Goal: Task Accomplishment & Management: Complete application form

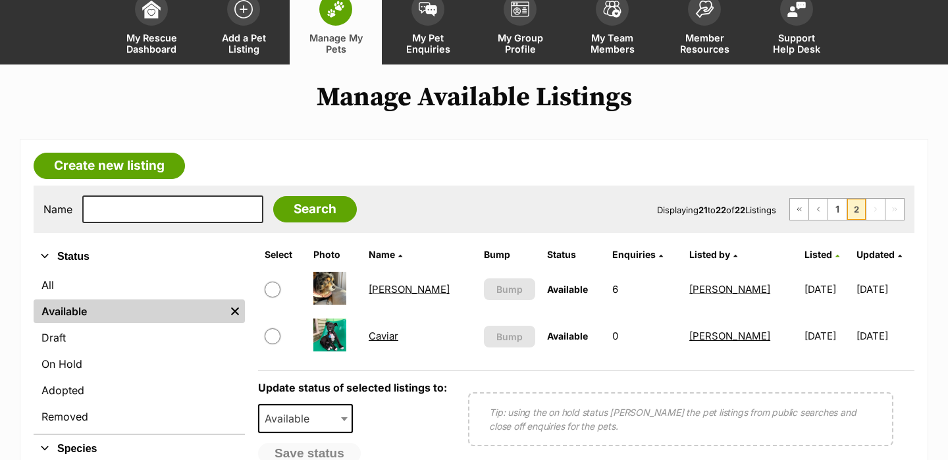
click at [342, 18] on span at bounding box center [335, 9] width 33 height 33
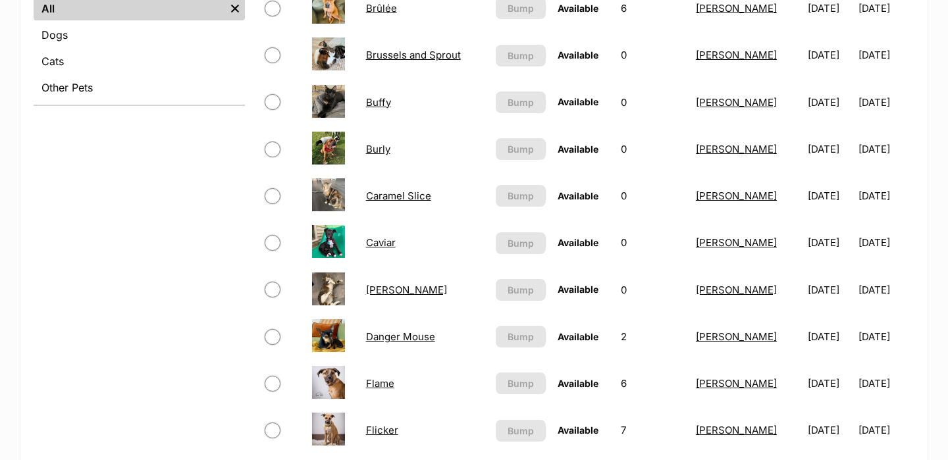
scroll to position [484, 0]
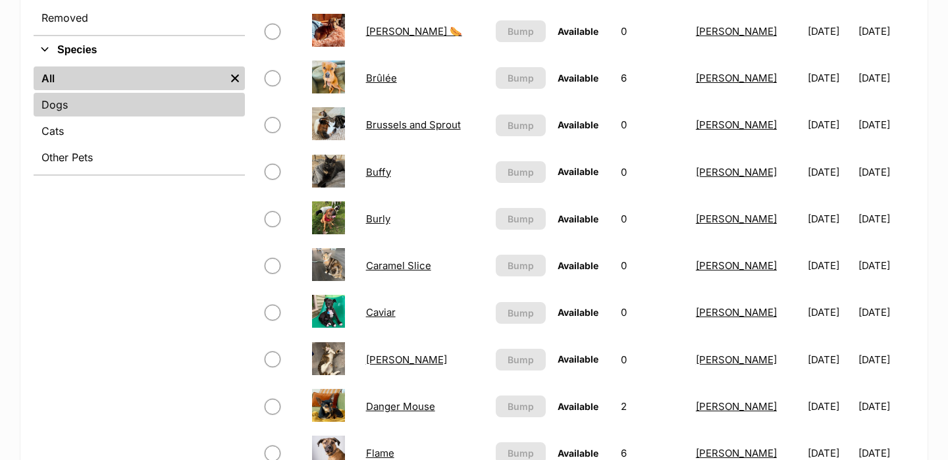
click at [113, 109] on link "Dogs" at bounding box center [139, 105] width 211 height 24
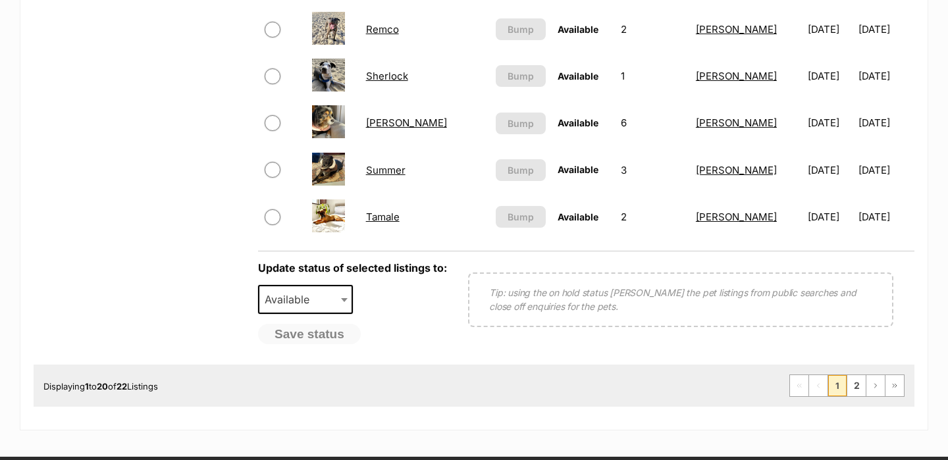
scroll to position [1048, 0]
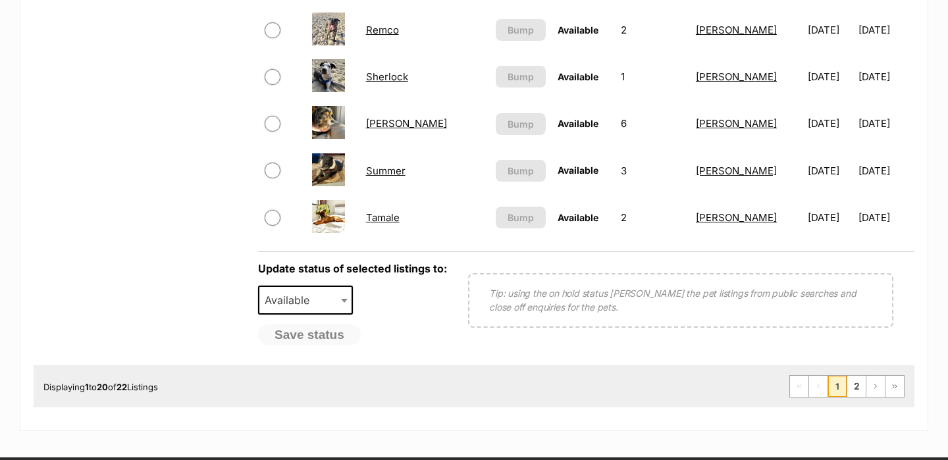
click at [386, 219] on link "Tamale" at bounding box center [383, 217] width 34 height 13
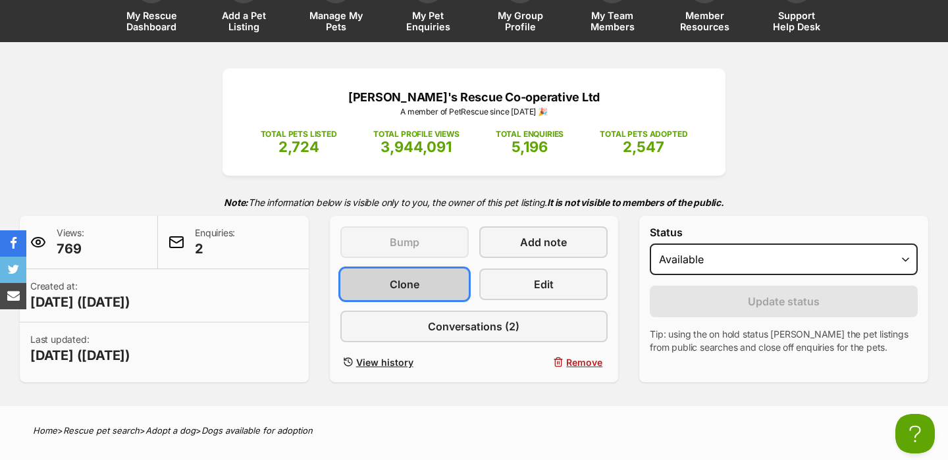
click at [413, 280] on span "Clone" at bounding box center [405, 285] width 30 height 16
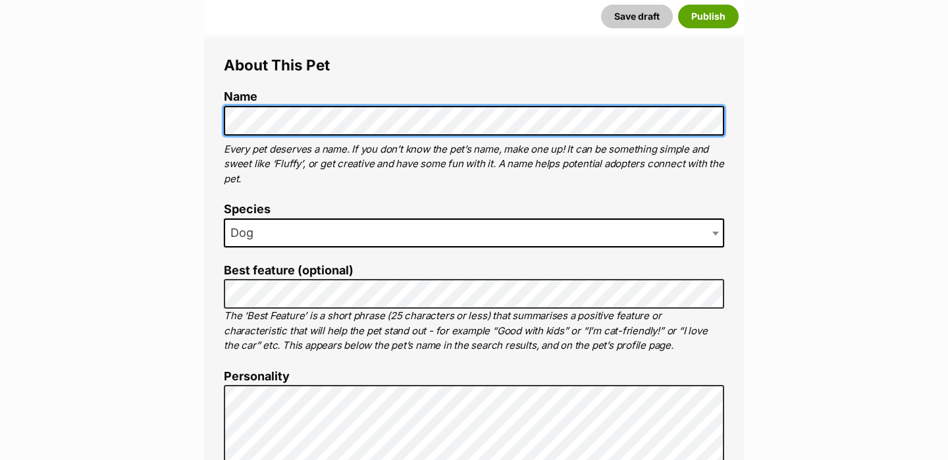
scroll to position [477, 0]
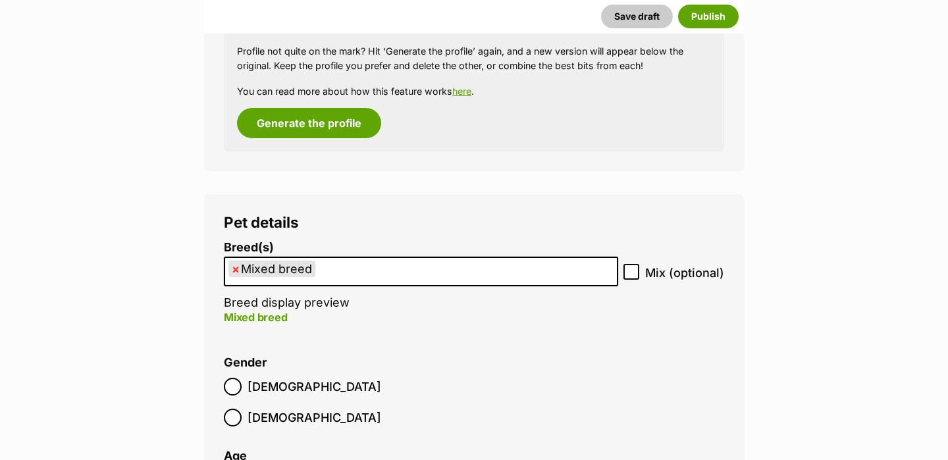
scroll to position [1908, 0]
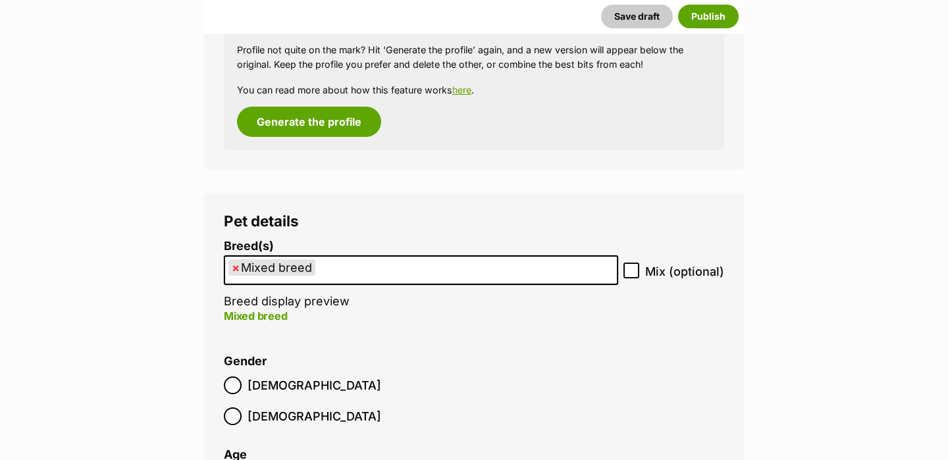
click at [238, 267] on span "×" at bounding box center [236, 267] width 8 height 16
select select
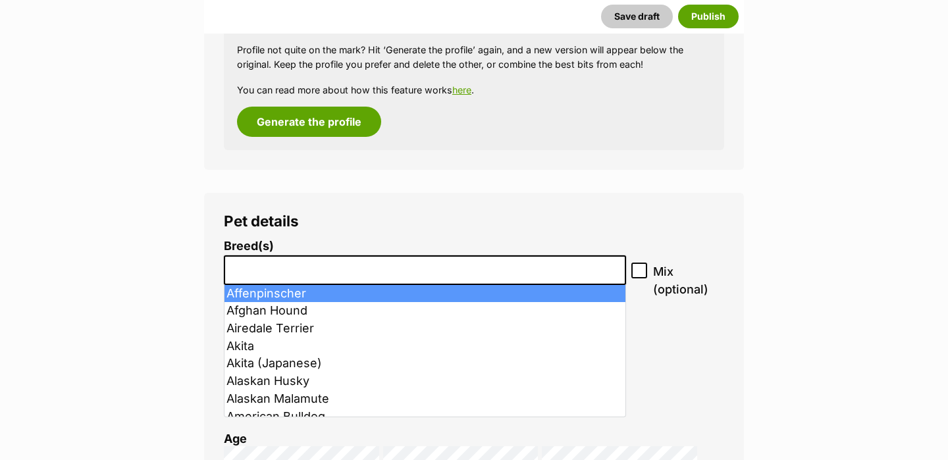
click at [264, 269] on input "search" at bounding box center [424, 267] width 393 height 14
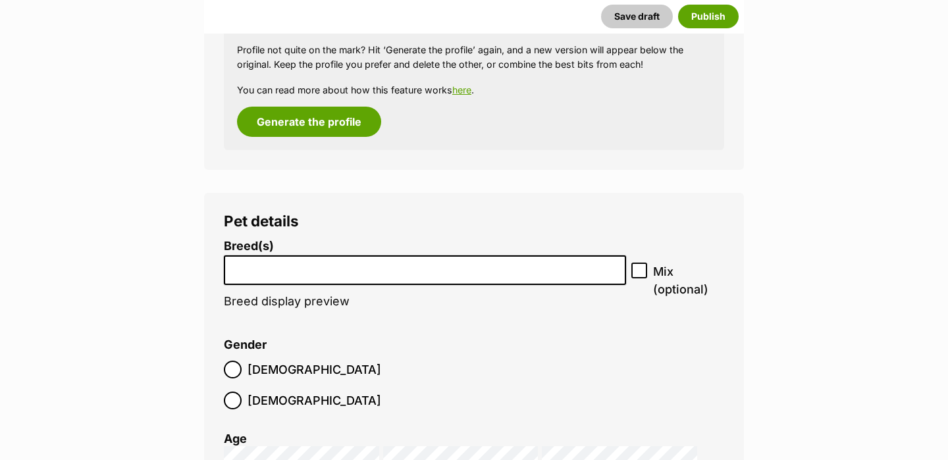
type input "c"
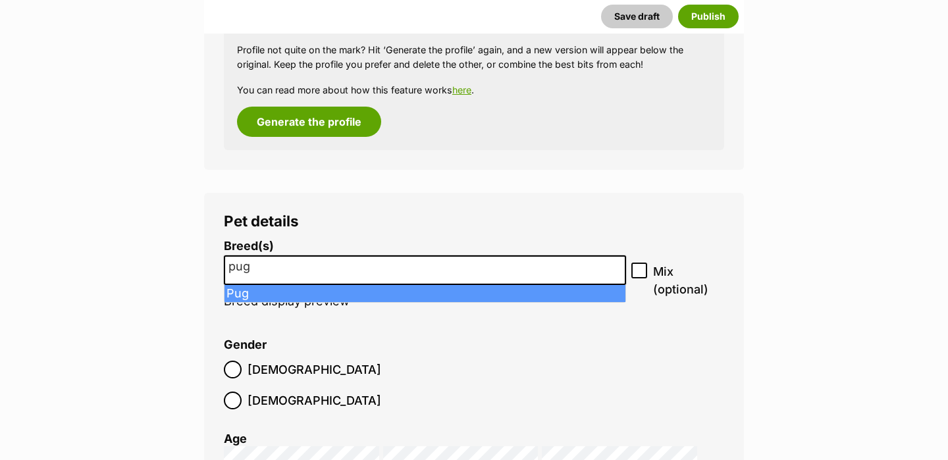
type input "pug"
select select "169"
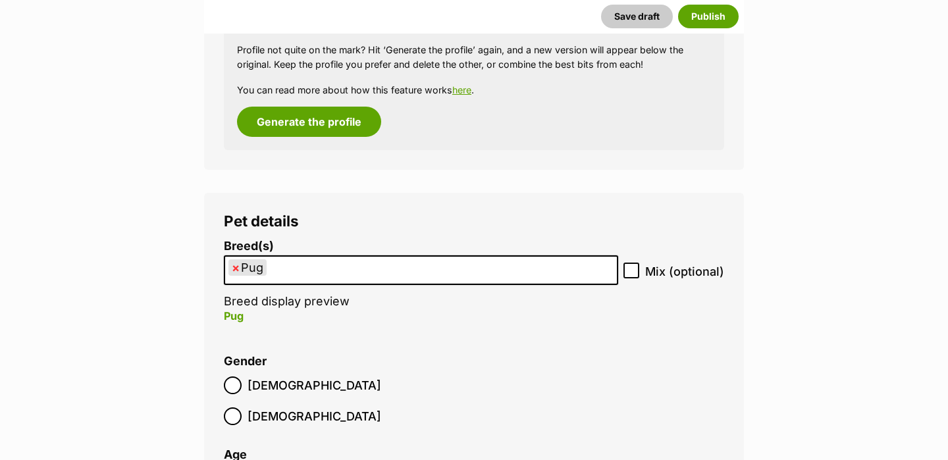
click at [643, 275] on label "Mix (optional)" at bounding box center [674, 272] width 101 height 18
click at [639, 275] on input "Mix (optional)" at bounding box center [632, 271] width 16 height 16
checkbox input "true"
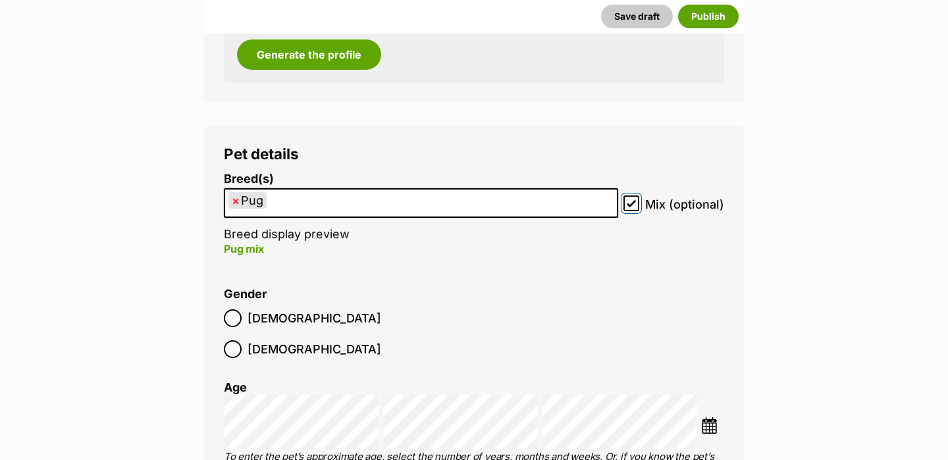
scroll to position [1976, 0]
click at [716, 417] on img at bounding box center [709, 425] width 16 height 16
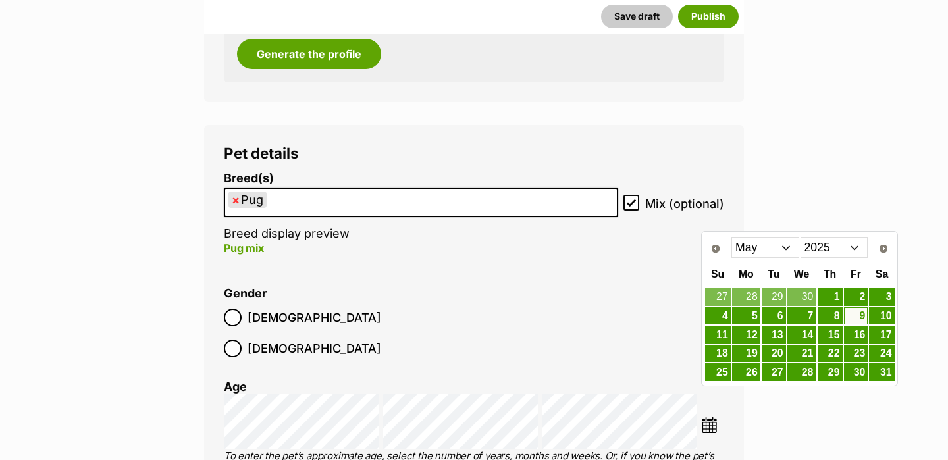
click at [832, 245] on select "2015 2016 2017 2018 2019 2020 2021 2022 2023 2024 2025" at bounding box center [835, 247] width 68 height 21
click at [761, 246] on select "Jan Feb Mar Apr May Jun Jul Aug Sep Oct Nov Dec" at bounding box center [766, 247] width 68 height 21
click at [876, 336] on link "19" at bounding box center [881, 335] width 25 height 16
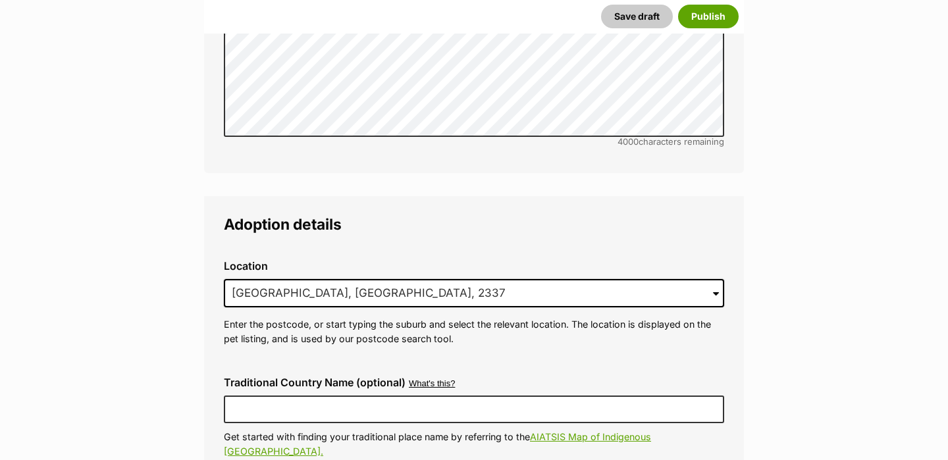
scroll to position [3358, 0]
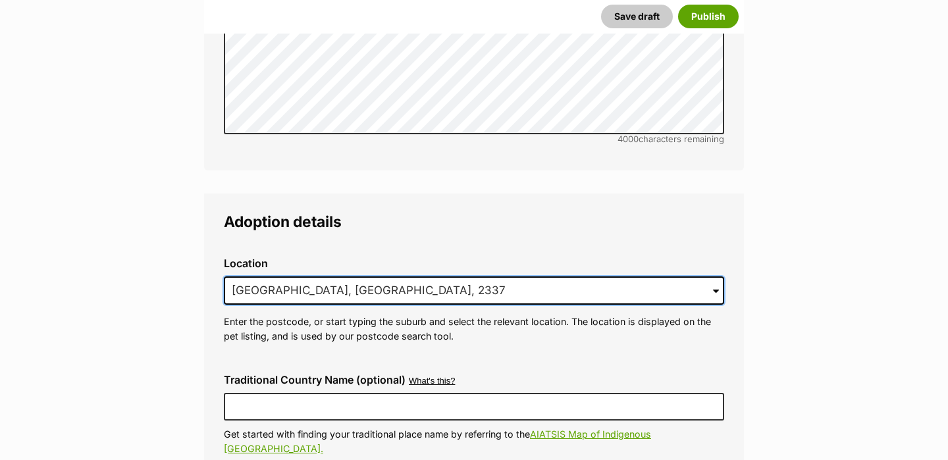
click at [276, 277] on input "Waverly, NSW, 2337" at bounding box center [474, 291] width 500 height 29
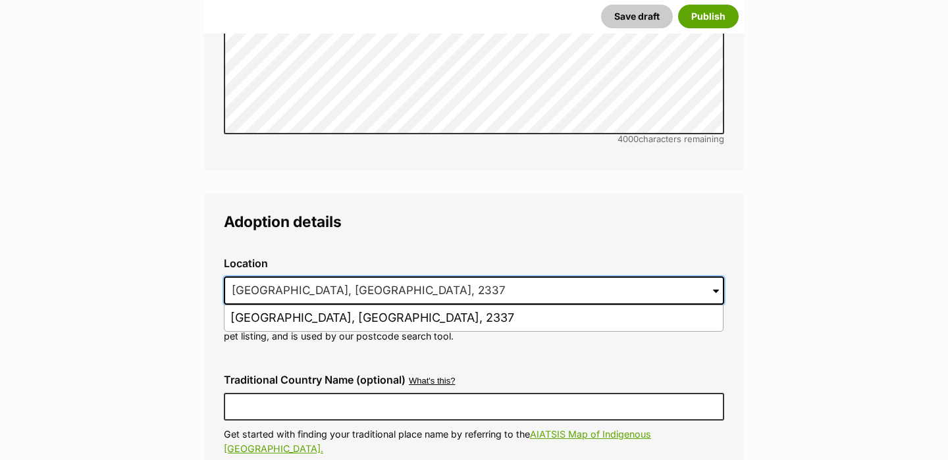
click at [290, 277] on input "Waverly, NSW, 2337" at bounding box center [474, 291] width 500 height 29
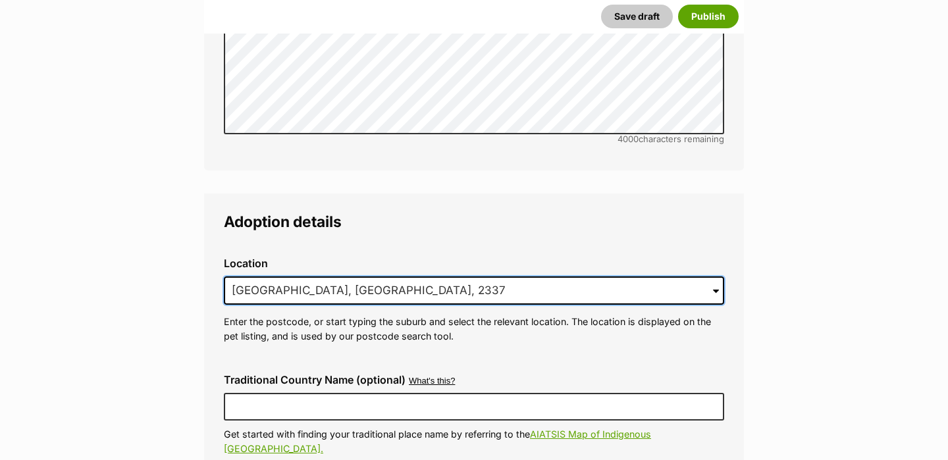
click at [290, 277] on input "Waverly, NSW, 2337" at bounding box center [474, 291] width 500 height 29
paste input "oronora"
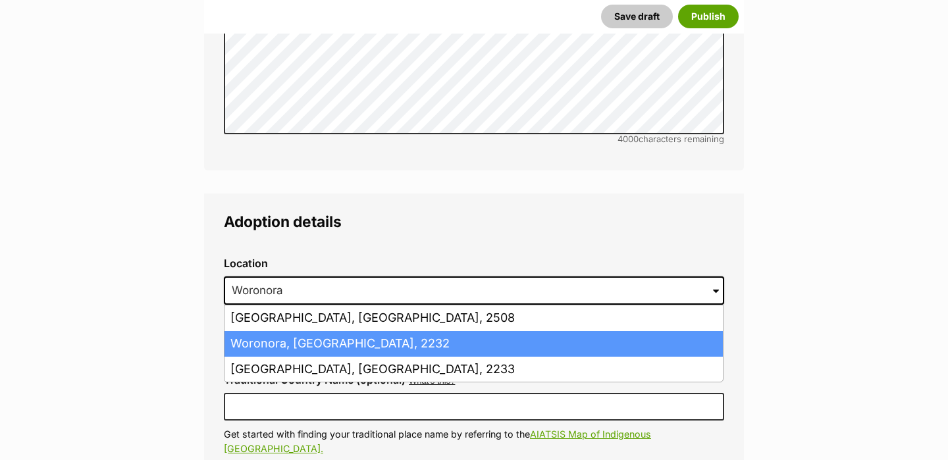
click at [283, 331] on li "Woronora, New South Wales, 2232" at bounding box center [474, 344] width 498 height 26
type input "Woronora, New South Wales, 2232"
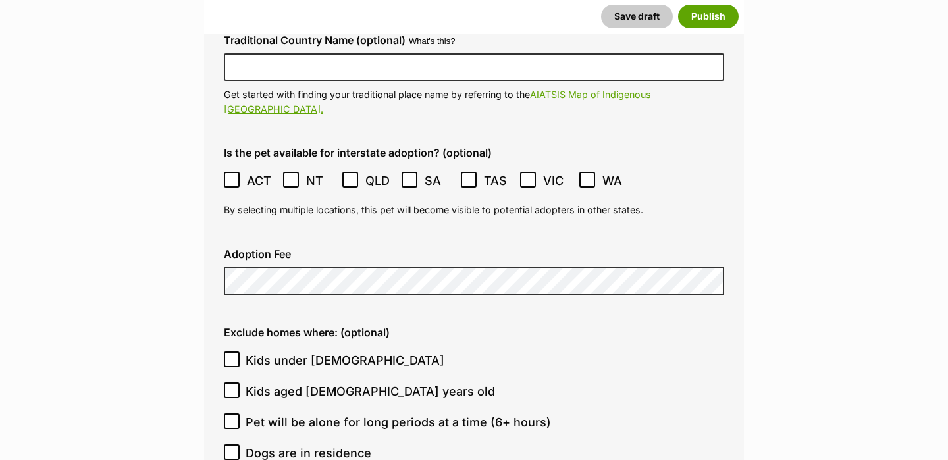
scroll to position [3696, 0]
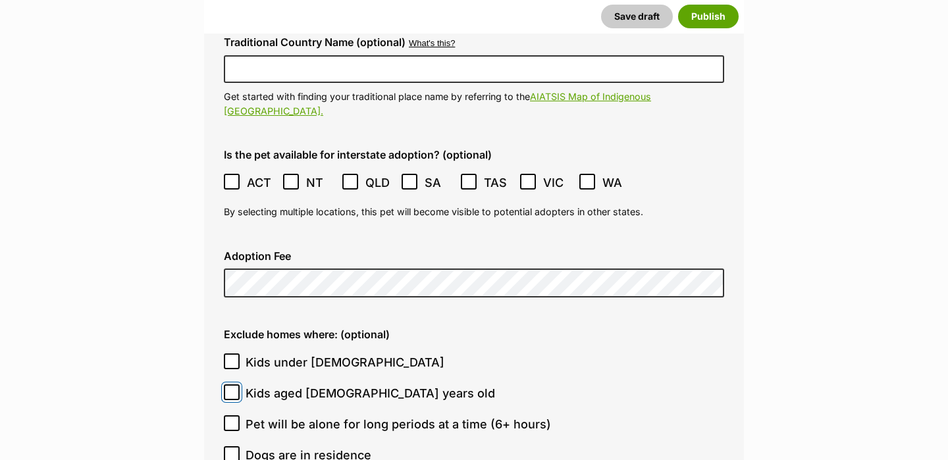
click at [227, 385] on input "Kids aged 6-12 years old" at bounding box center [232, 393] width 16 height 16
checkbox input "true"
click at [231, 401] on ol "Kids under 5 years old Kids aged 6-12 years old Pet will be alone for long peri…" at bounding box center [474, 424] width 500 height 155
click at [230, 450] on icon at bounding box center [231, 454] width 9 height 9
click at [230, 446] on input "Dogs are in residence" at bounding box center [232, 454] width 16 height 16
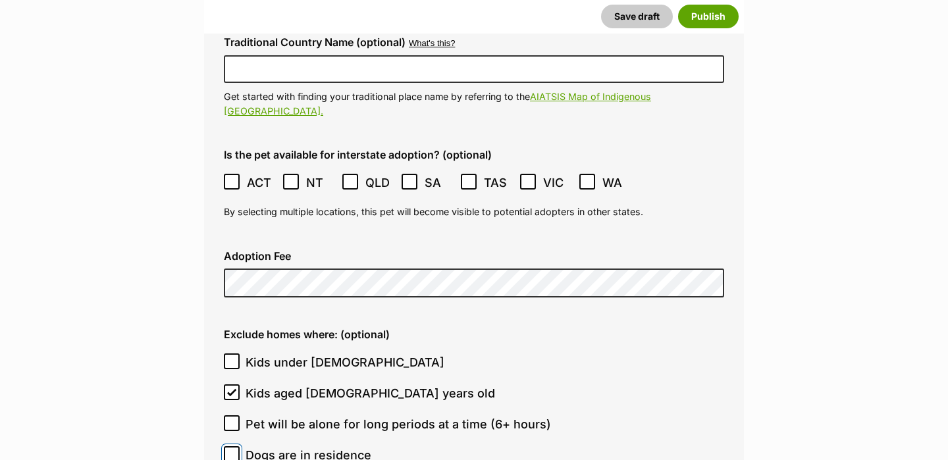
checkbox input "true"
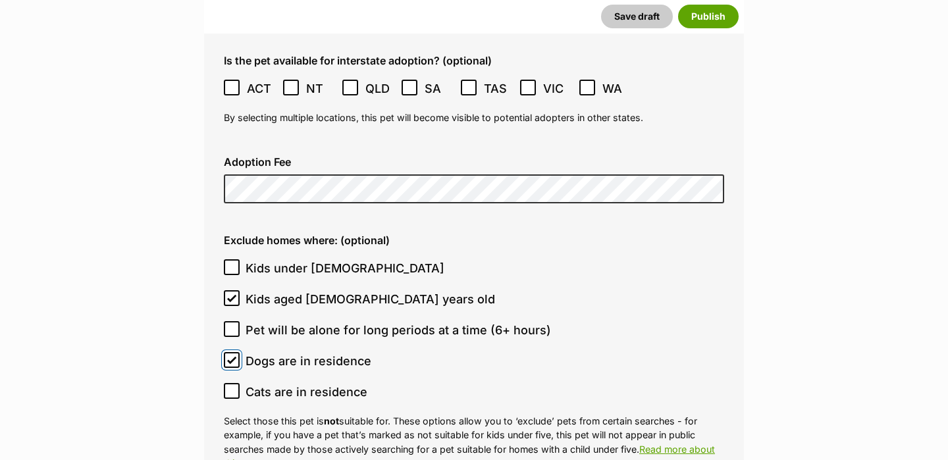
scroll to position [3791, 0]
click at [235, 388] on icon at bounding box center [232, 391] width 8 height 6
click at [235, 383] on input "Cats are in residence" at bounding box center [232, 391] width 16 height 16
click at [229, 386] on icon at bounding box center [231, 390] width 9 height 9
click at [229, 383] on input "Cats are in residence" at bounding box center [232, 391] width 16 height 16
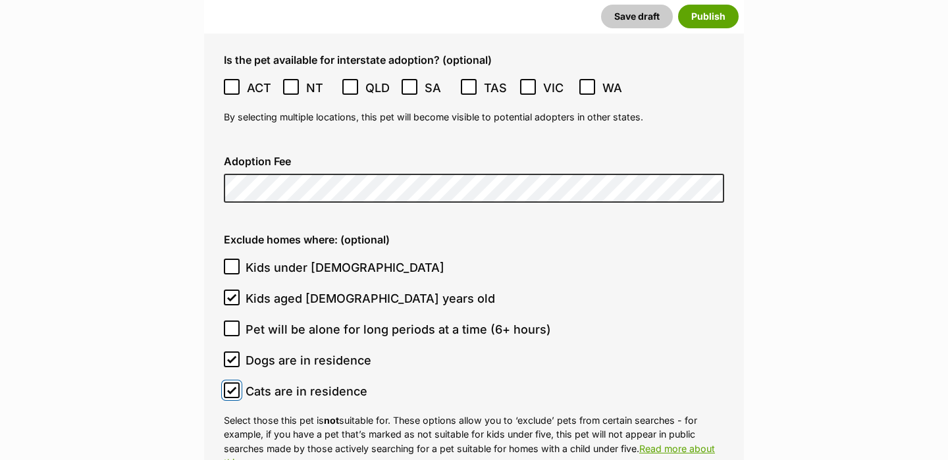
checkbox input "false"
click at [238, 321] on input "Pet will be alone for long periods at a time (6+ hours)" at bounding box center [232, 329] width 16 height 16
checkbox input "true"
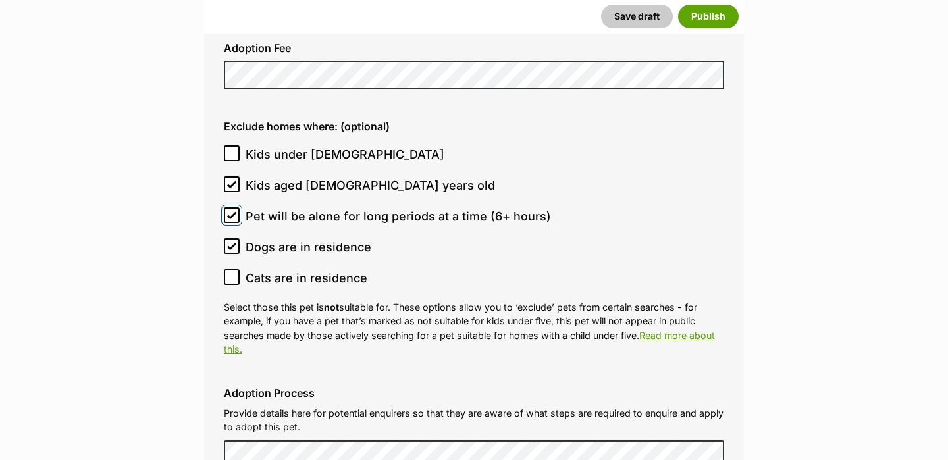
scroll to position [3902, 0]
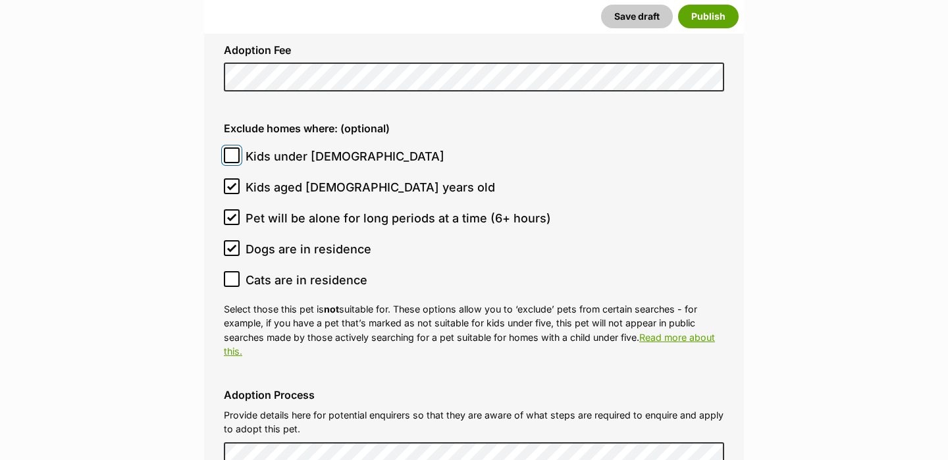
click at [225, 148] on input "Kids under 5 years old" at bounding box center [232, 156] width 16 height 16
checkbox input "true"
click at [235, 275] on icon at bounding box center [231, 279] width 9 height 9
click at [235, 271] on input "Cats are in residence" at bounding box center [232, 279] width 16 height 16
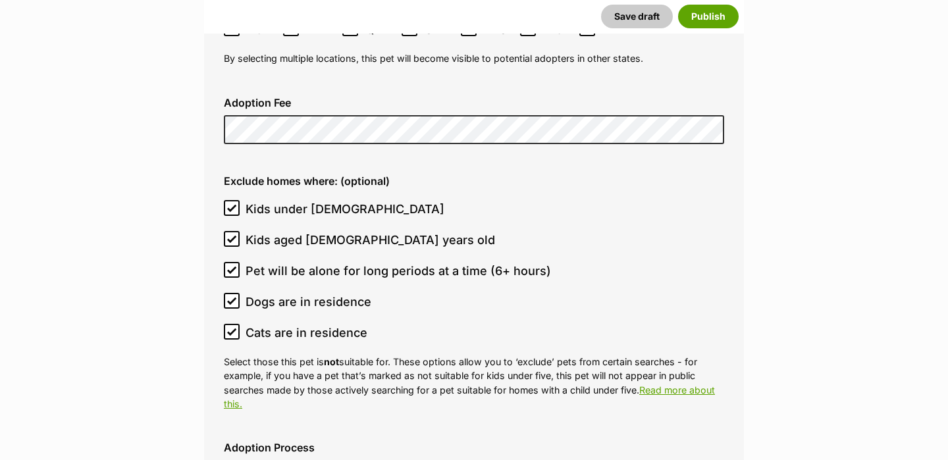
click at [279, 324] on span "Cats are in residence" at bounding box center [307, 333] width 122 height 18
click at [240, 324] on input "Cats are in residence" at bounding box center [232, 332] width 16 height 16
checkbox input "false"
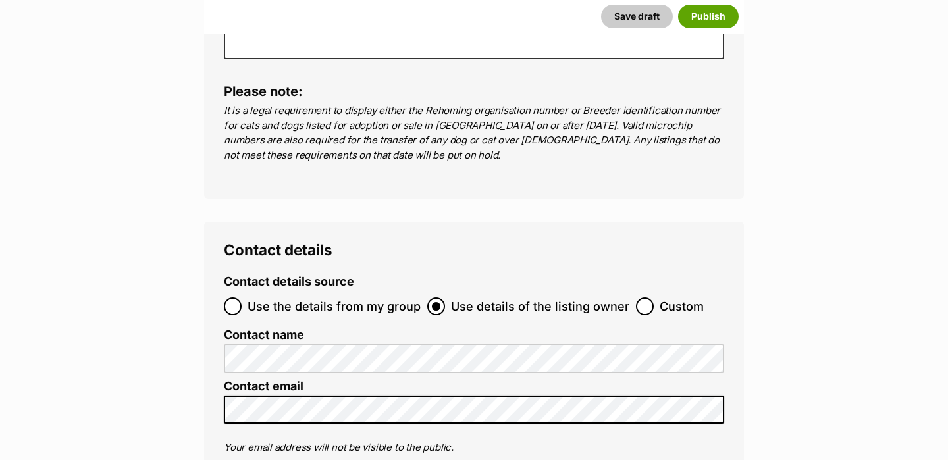
scroll to position [5095, 0]
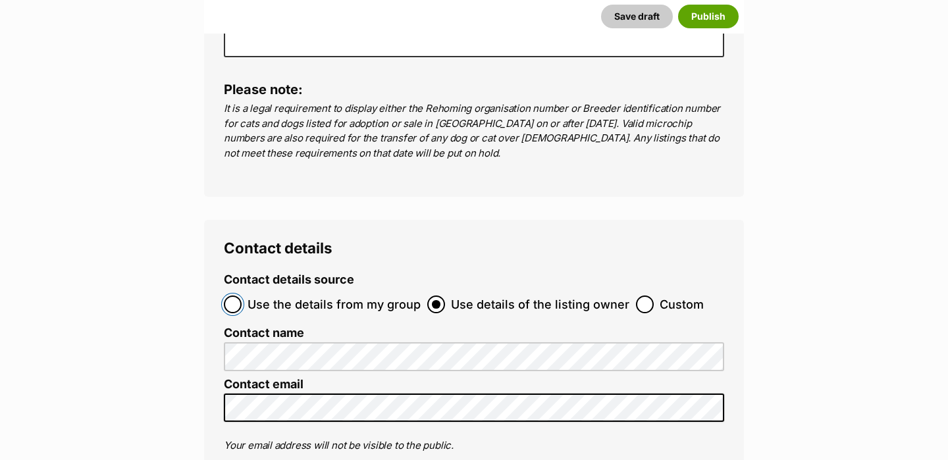
click at [240, 296] on input "Use the details from my group" at bounding box center [233, 305] width 18 height 18
radio input "true"
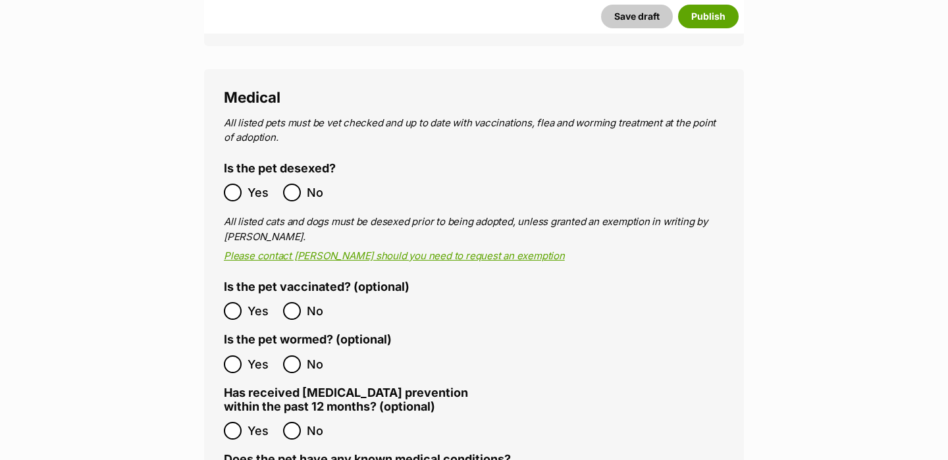
scroll to position [2617, 0]
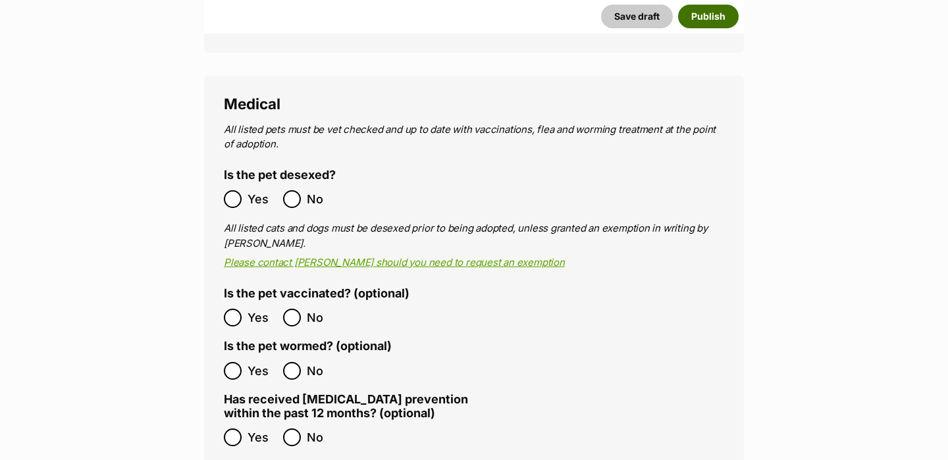
click at [707, 12] on button "Publish" at bounding box center [708, 17] width 61 height 24
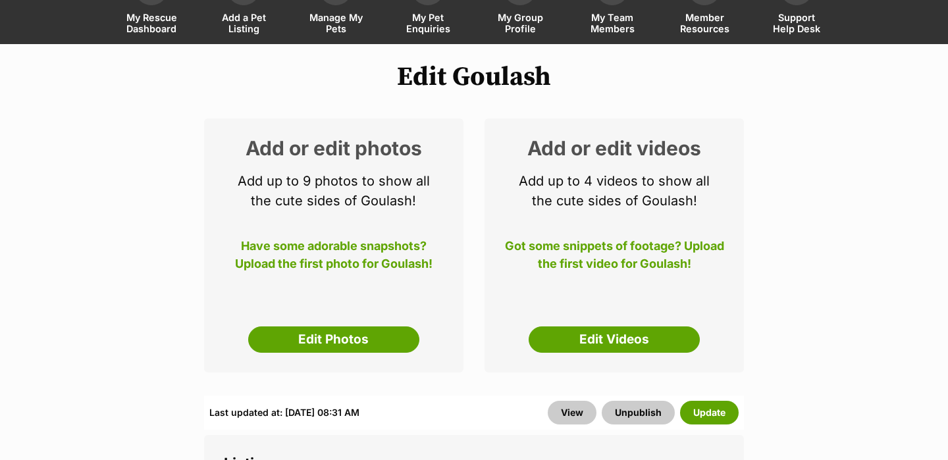
scroll to position [121, 0]
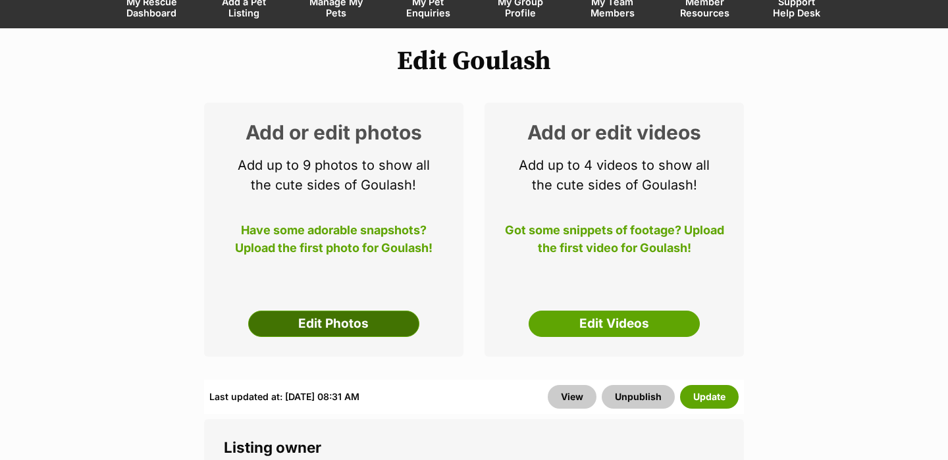
click at [378, 322] on link "Edit Photos" at bounding box center [333, 324] width 171 height 26
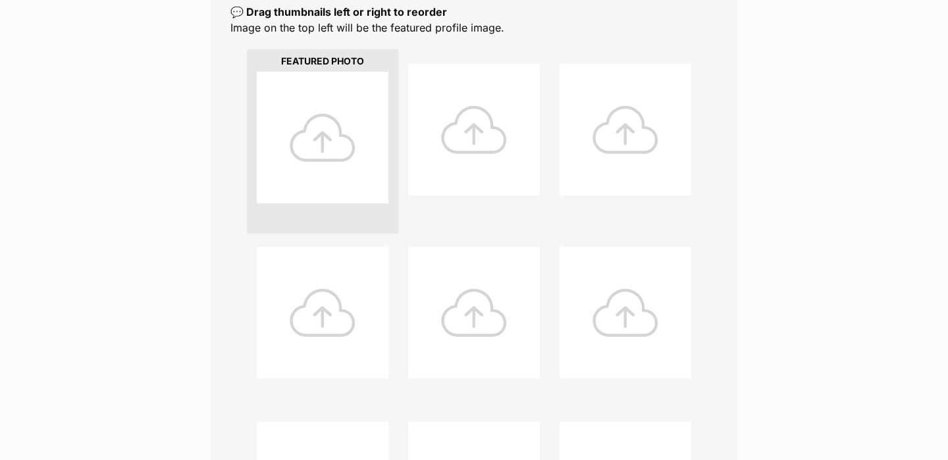
scroll to position [323, 0]
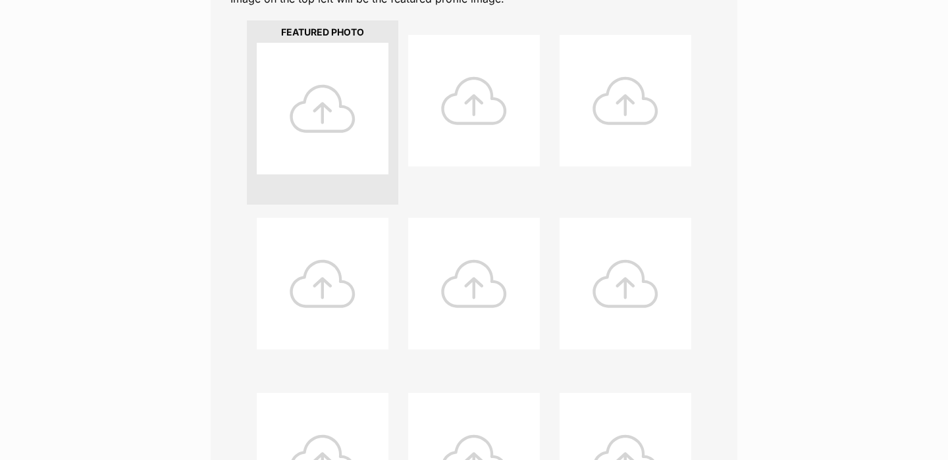
click at [307, 131] on div at bounding box center [323, 109] width 132 height 132
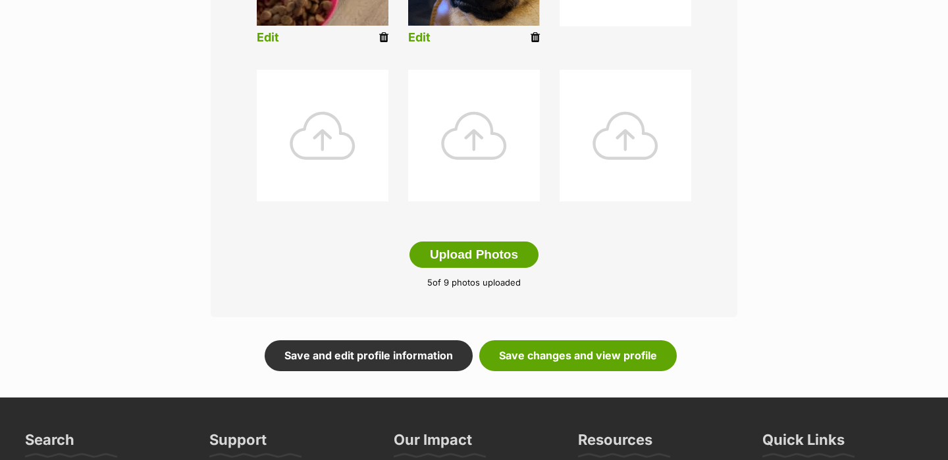
scroll to position [668, 0]
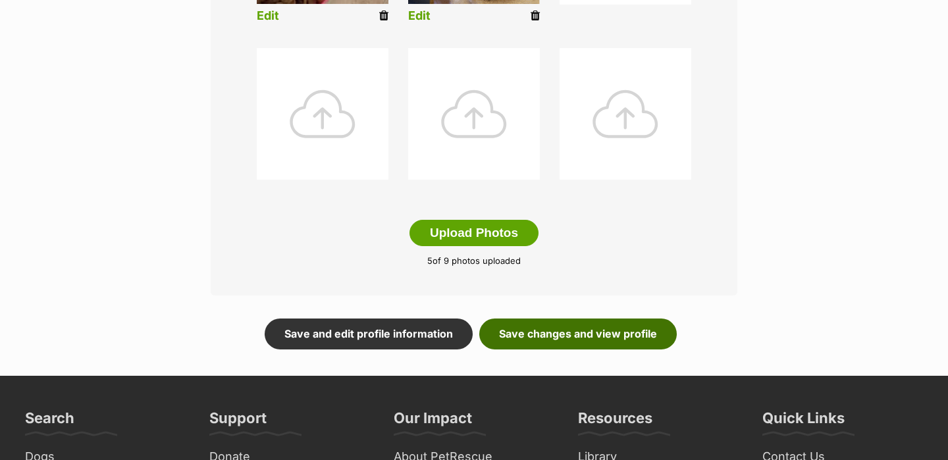
click at [596, 329] on link "Save changes and view profile" at bounding box center [578, 334] width 198 height 30
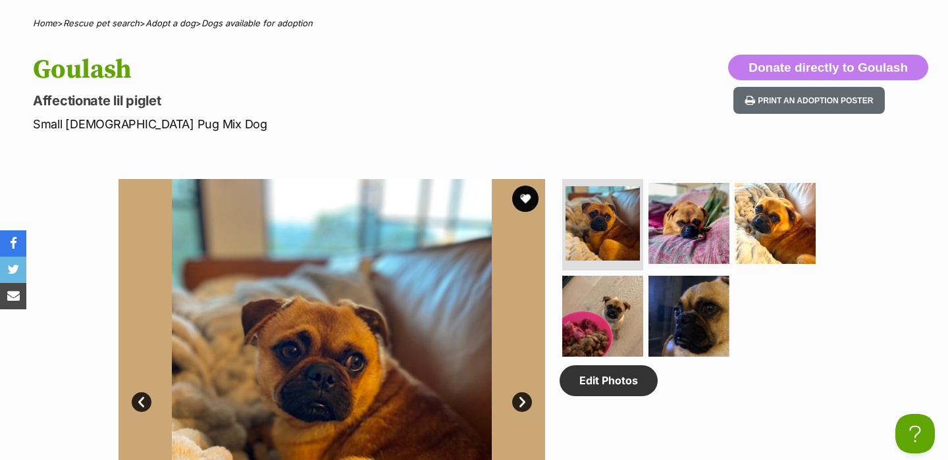
scroll to position [568, 0]
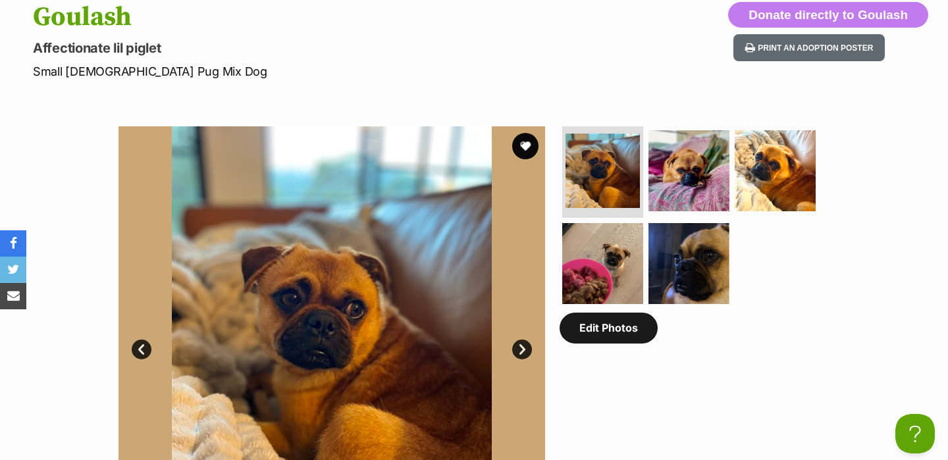
click at [598, 335] on link "Edit Photos" at bounding box center [609, 328] width 98 height 30
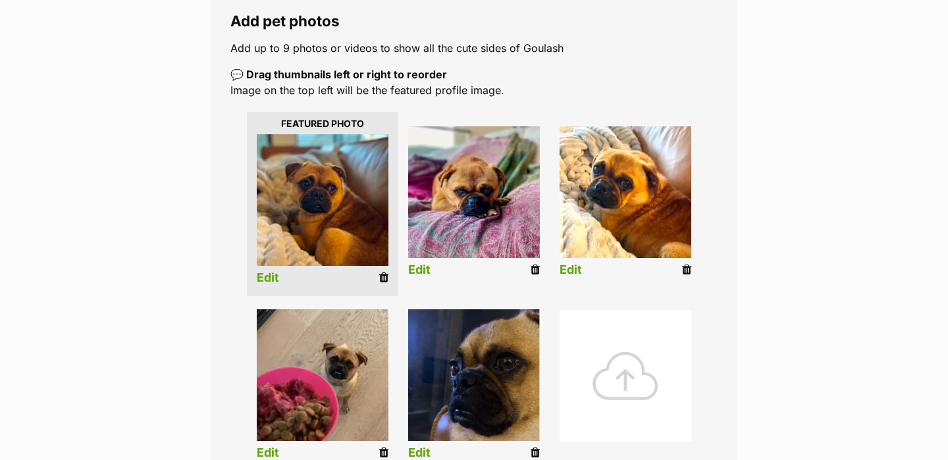
scroll to position [246, 0]
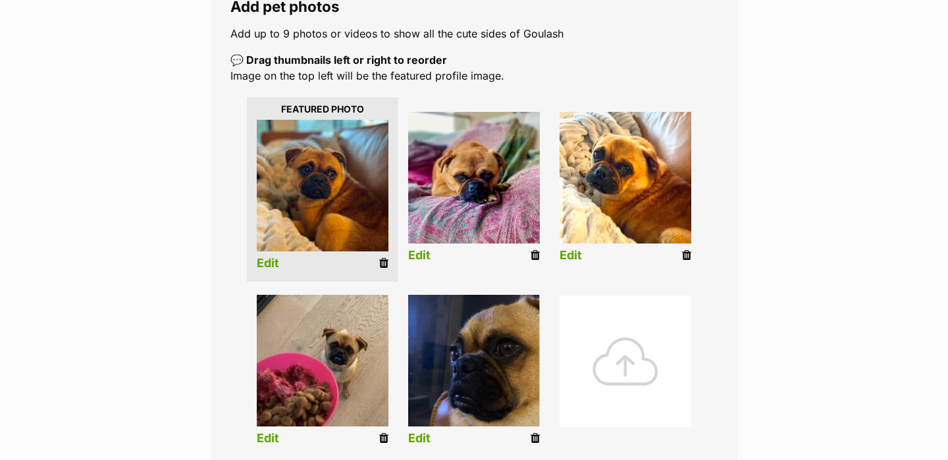
click at [598, 358] on div at bounding box center [626, 362] width 132 height 132
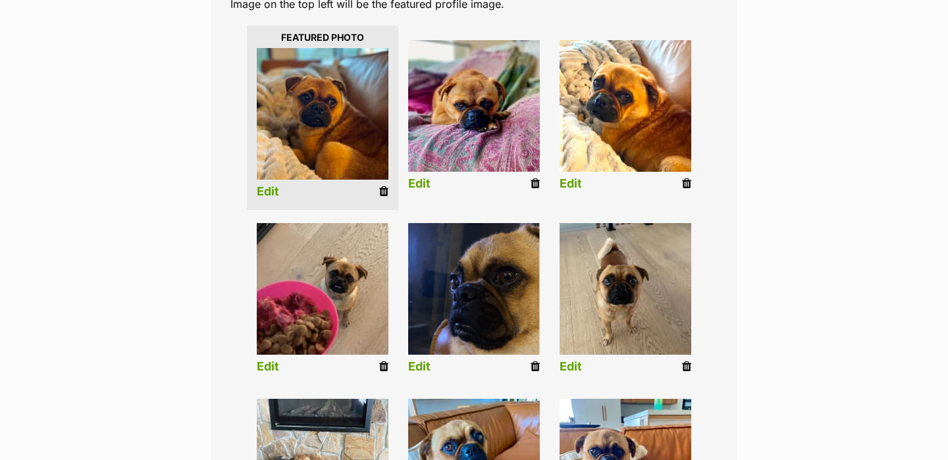
scroll to position [319, 0]
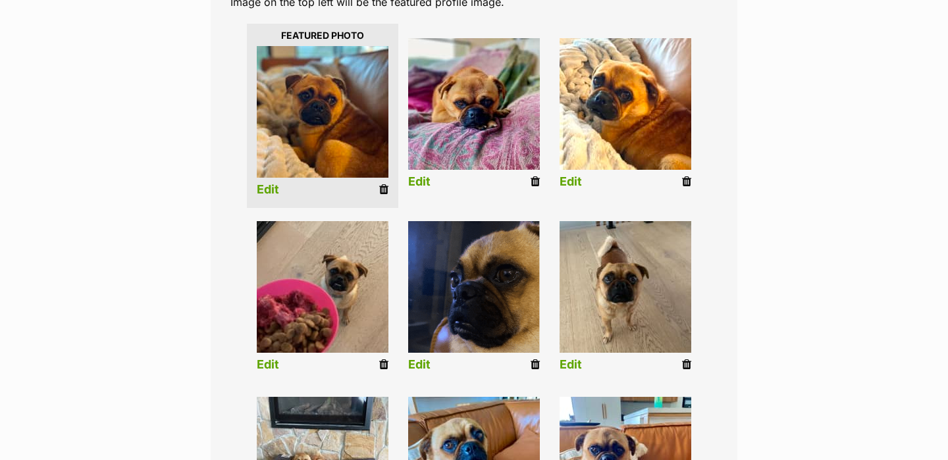
click at [574, 362] on link "Edit" at bounding box center [571, 365] width 22 height 14
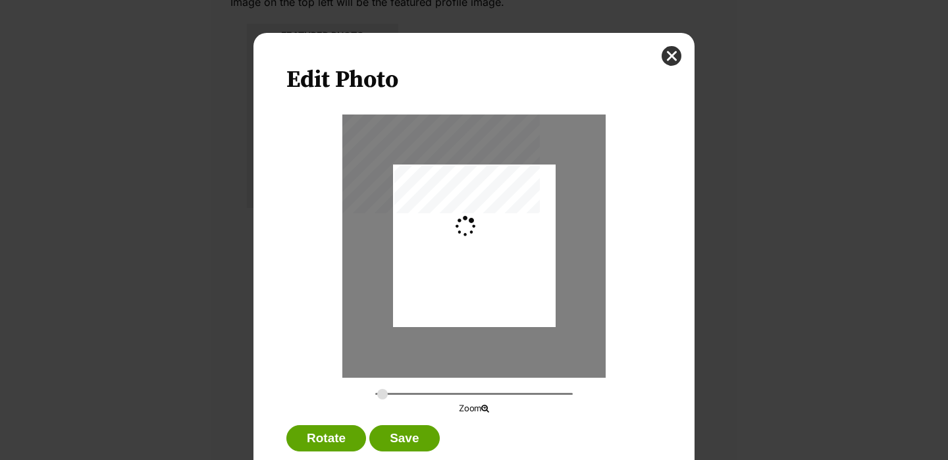
scroll to position [0, 0]
type input "0.2744"
drag, startPoint x: 504, startPoint y: 297, endPoint x: 502, endPoint y: 290, distance: 7.4
click at [502, 290] on div "Dialog Window - Close (Press escape to close)" at bounding box center [474, 238] width 163 height 217
click at [423, 433] on button "Save" at bounding box center [404, 438] width 70 height 26
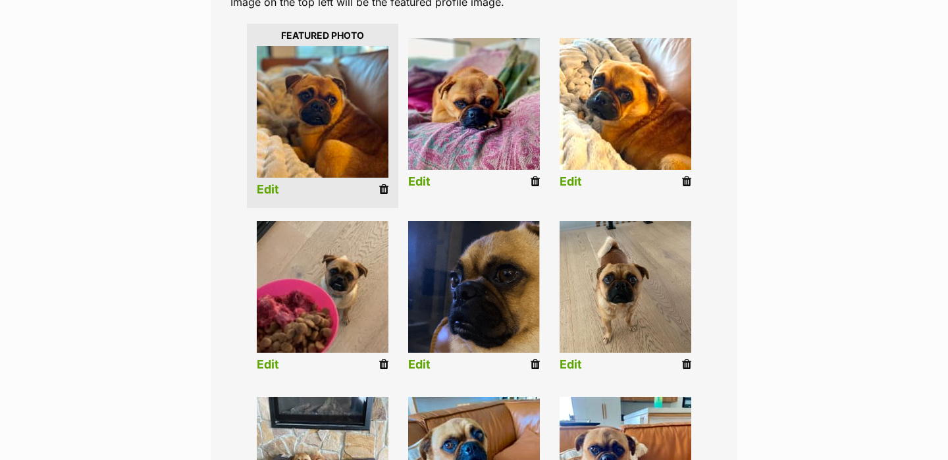
scroll to position [463, 0]
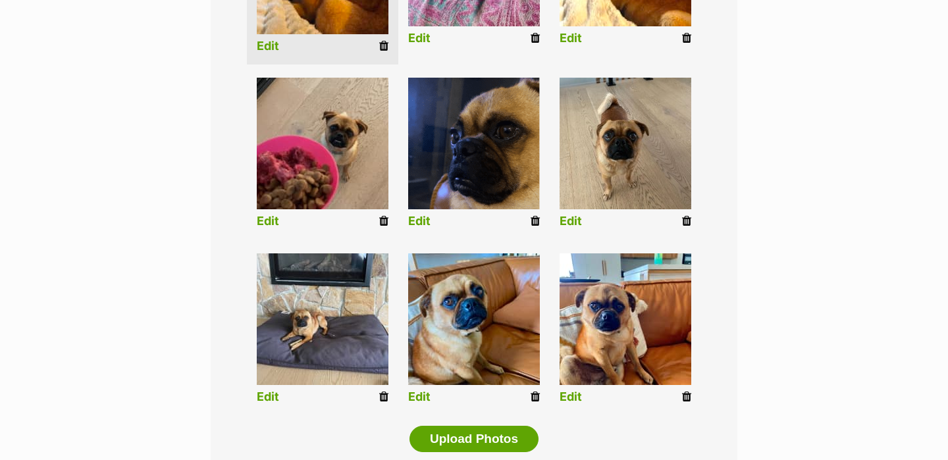
click at [277, 394] on link "Edit" at bounding box center [268, 397] width 22 height 14
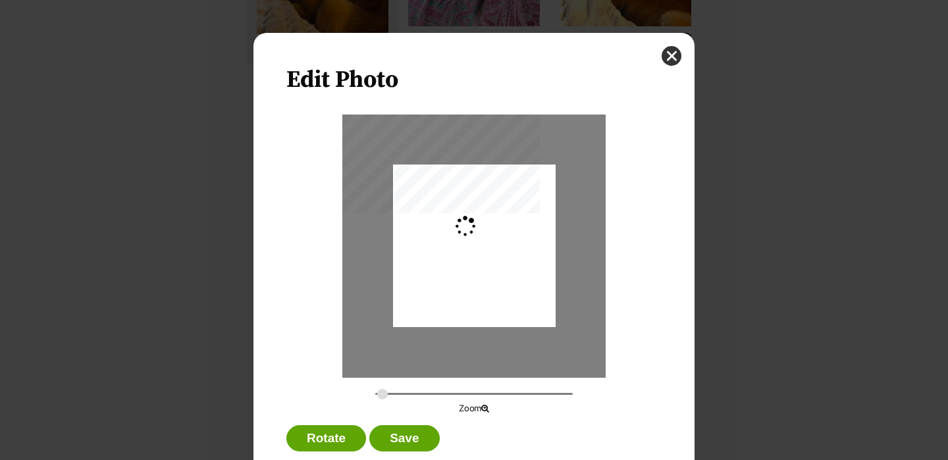
scroll to position [0, 0]
drag, startPoint x: 530, startPoint y: 305, endPoint x: 530, endPoint y: 292, distance: 12.5
click at [530, 292] on div "Dialog Window - Close (Press escape to close)" at bounding box center [474, 233] width 163 height 217
drag, startPoint x: 386, startPoint y: 392, endPoint x: 414, endPoint y: 391, distance: 28.3
type input "0.4987"
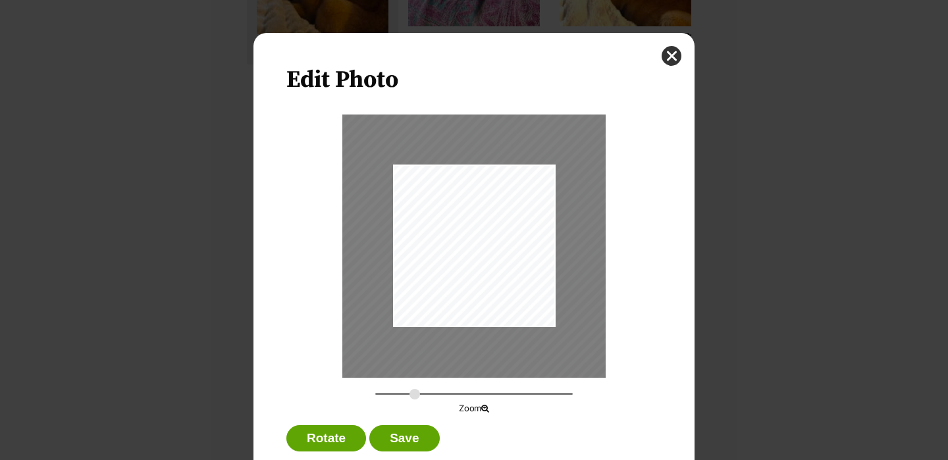
click at [414, 391] on input "Dialog Window - Close (Press escape to close)" at bounding box center [474, 394] width 198 height 13
click at [470, 356] on div "Dialog Window - Close (Press escape to close)" at bounding box center [473, 246] width 263 height 263
drag, startPoint x: 450, startPoint y: 366, endPoint x: 475, endPoint y: 365, distance: 25.7
click at [475, 365] on div "Dialog Window - Close (Press escape to close)" at bounding box center [500, 223] width 296 height 394
click at [387, 455] on div "Rotate Save" at bounding box center [473, 441] width 375 height 33
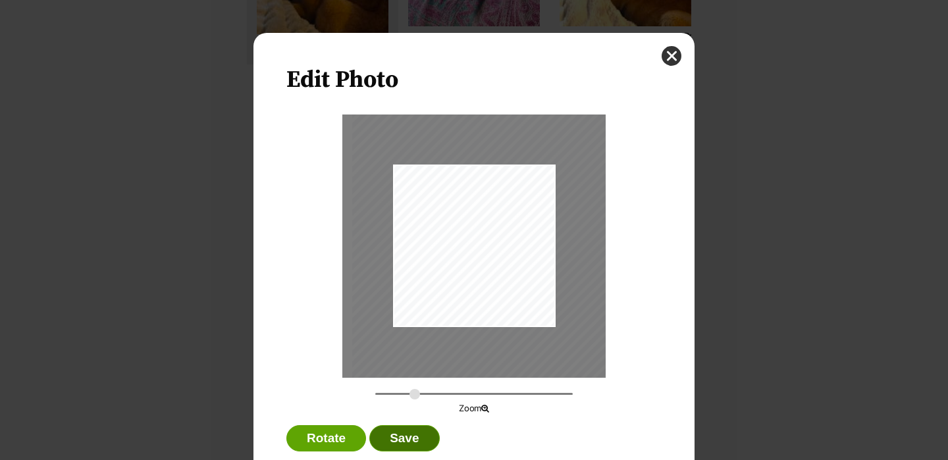
click at [390, 441] on button "Save" at bounding box center [404, 438] width 70 height 26
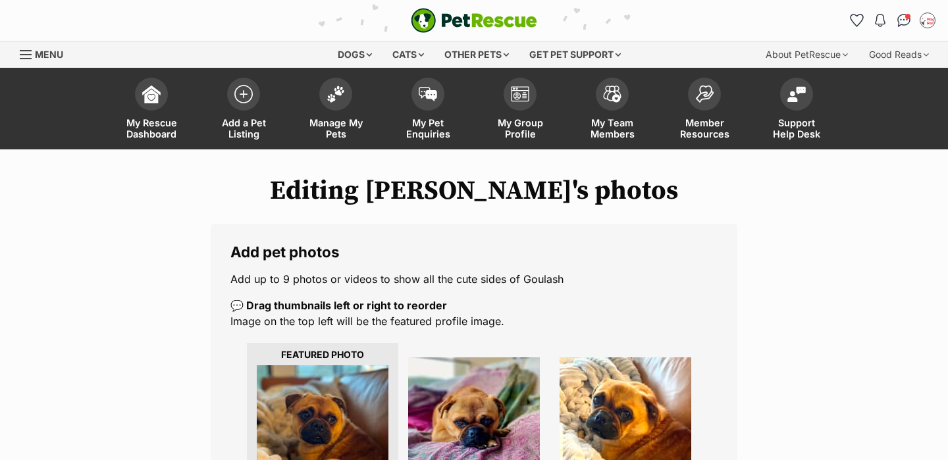
scroll to position [463, 0]
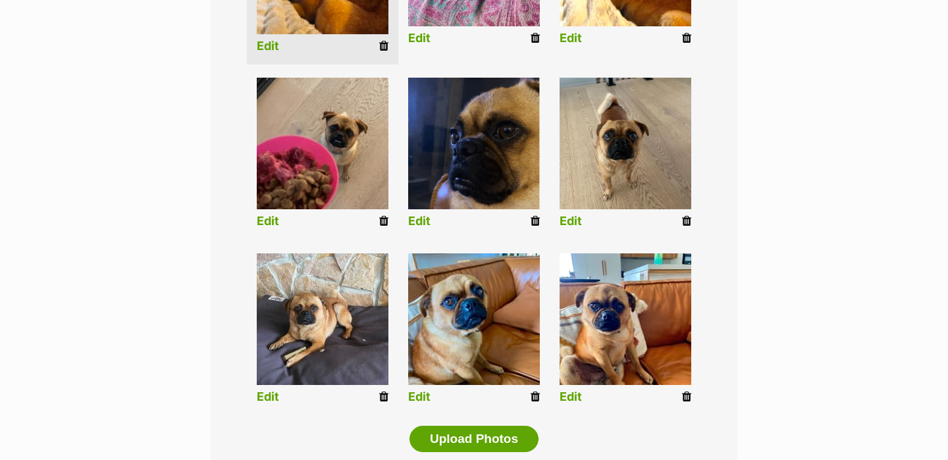
click at [421, 397] on link "Edit" at bounding box center [419, 397] width 22 height 14
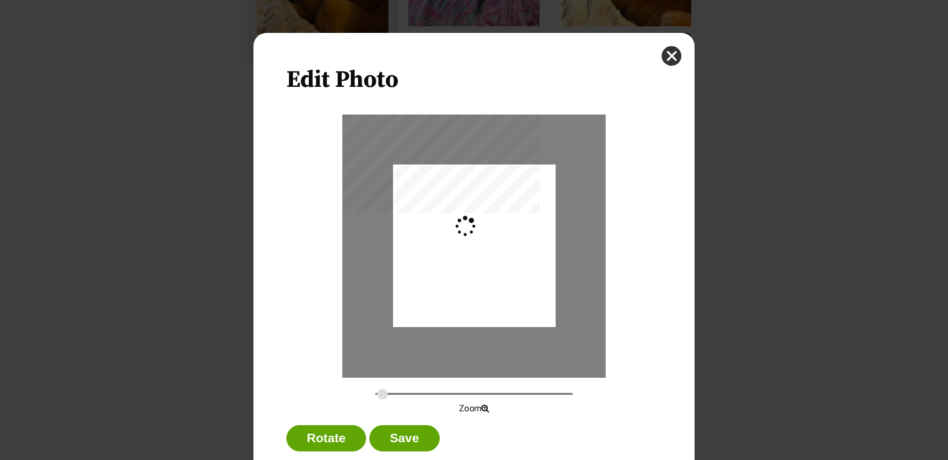
scroll to position [0, 0]
type input "0.2744"
click at [660, 46] on div "Edit Photo Zoom Rotate Save" at bounding box center [474, 262] width 441 height 458
click at [670, 54] on button "close" at bounding box center [672, 56] width 20 height 20
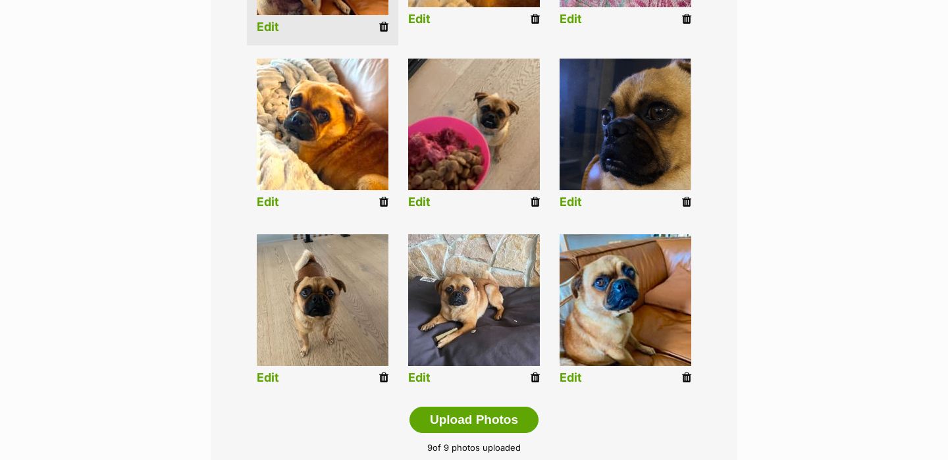
scroll to position [460, 0]
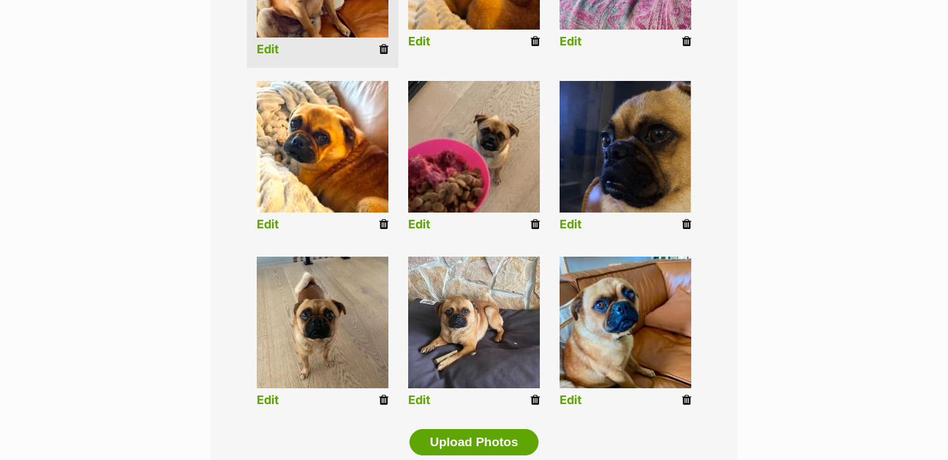
click at [271, 51] on link "Edit" at bounding box center [268, 50] width 22 height 14
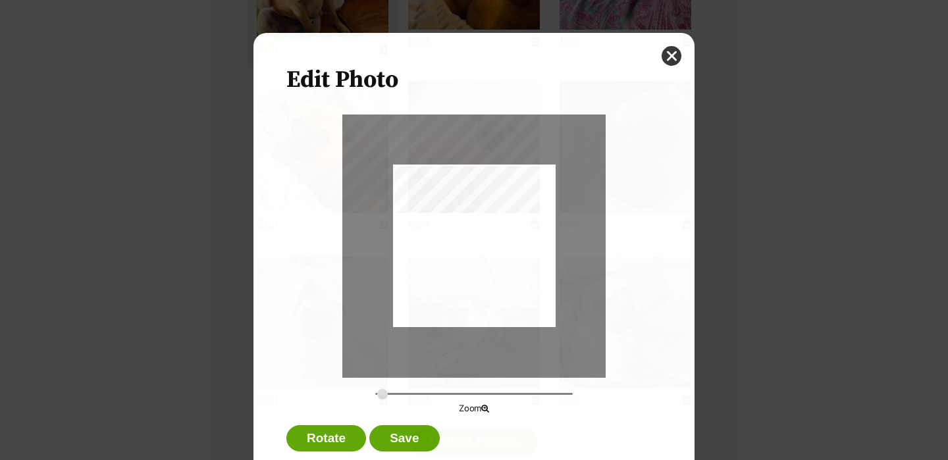
scroll to position [0, 0]
type input "0.2744"
click at [490, 263] on div "Dialog Window - Close (Press escape to close)" at bounding box center [474, 240] width 163 height 217
click at [492, 267] on div "Dialog Window - Close (Press escape to close)" at bounding box center [473, 243] width 163 height 217
click at [662, 59] on div "Edit Photo Zoom Rotate Save" at bounding box center [474, 262] width 441 height 458
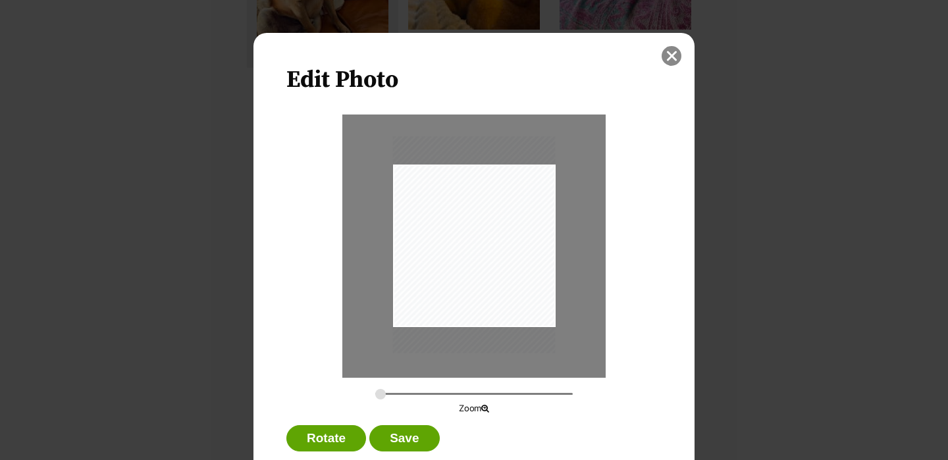
click at [672, 56] on button "close" at bounding box center [672, 56] width 20 height 20
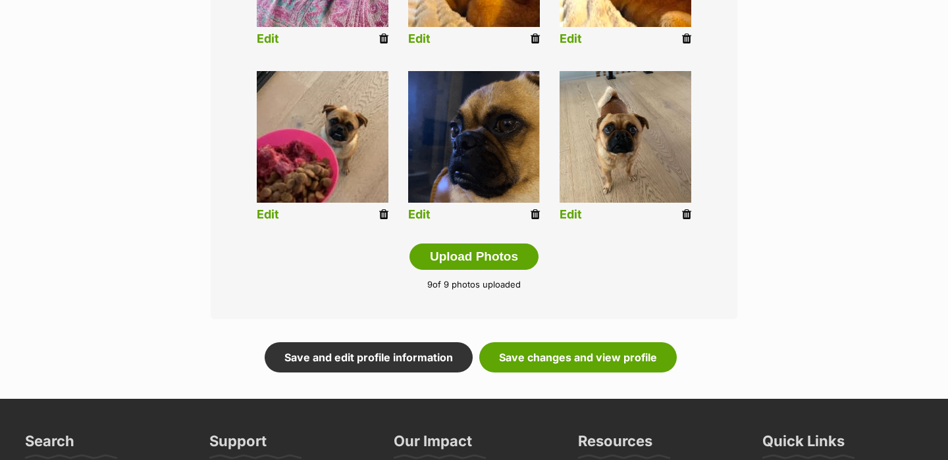
scroll to position [687, 0]
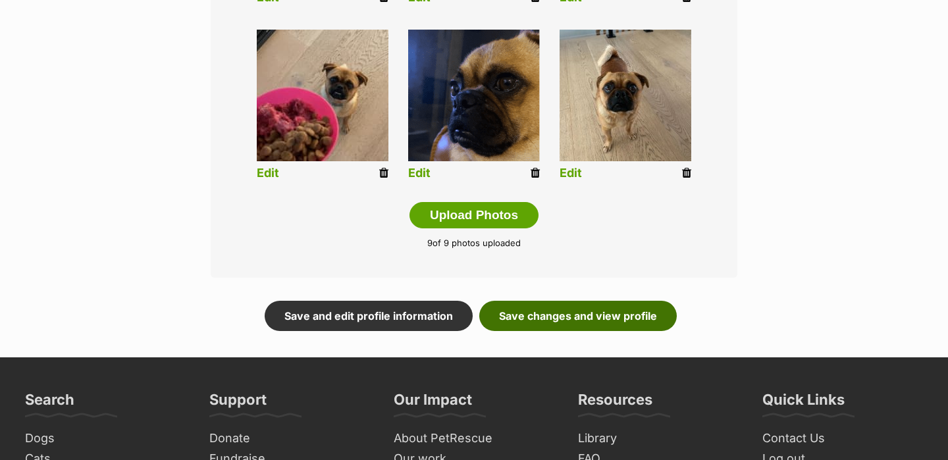
click at [605, 321] on link "Save changes and view profile" at bounding box center [578, 316] width 198 height 30
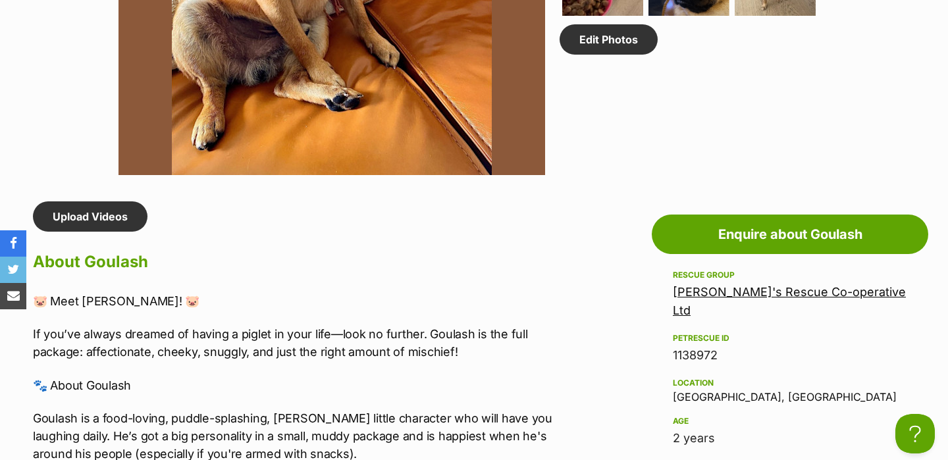
scroll to position [999, 0]
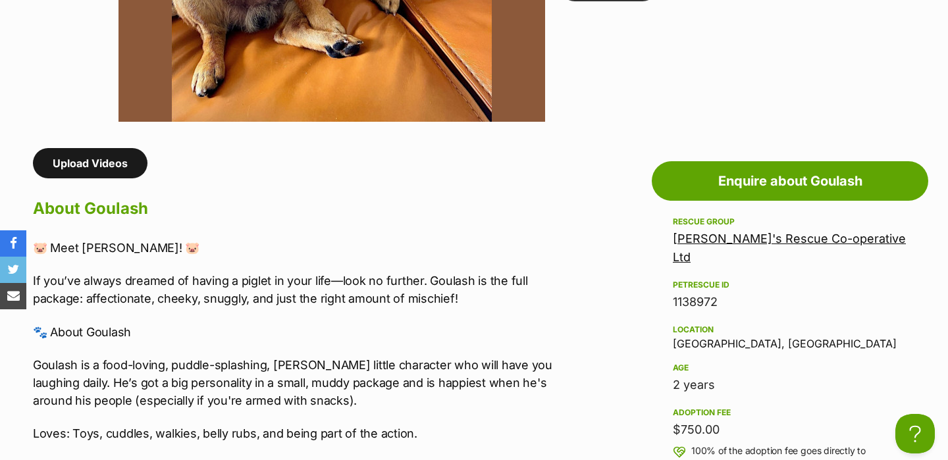
click at [112, 167] on link "Upload Videos" at bounding box center [90, 163] width 115 height 30
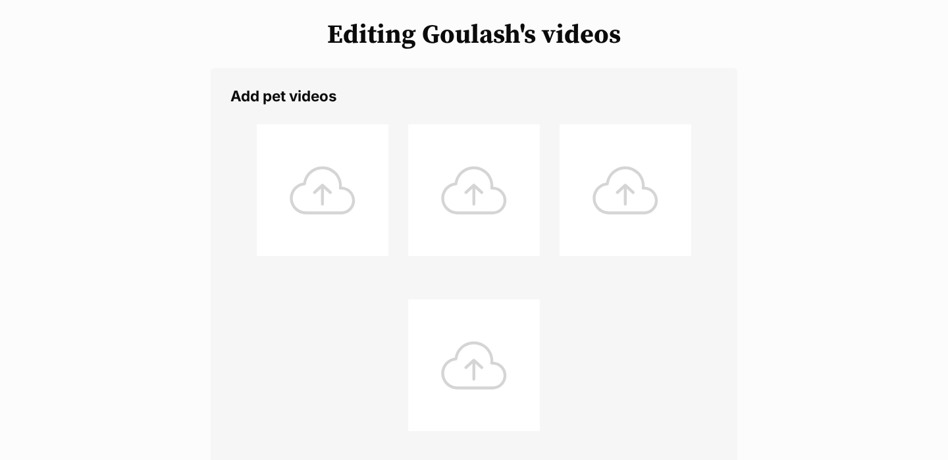
scroll to position [186, 0]
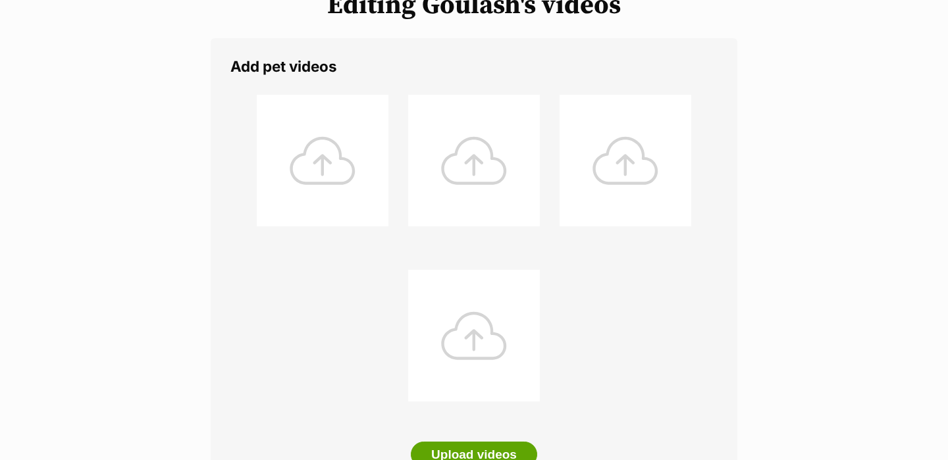
click at [334, 181] on div at bounding box center [323, 161] width 132 height 132
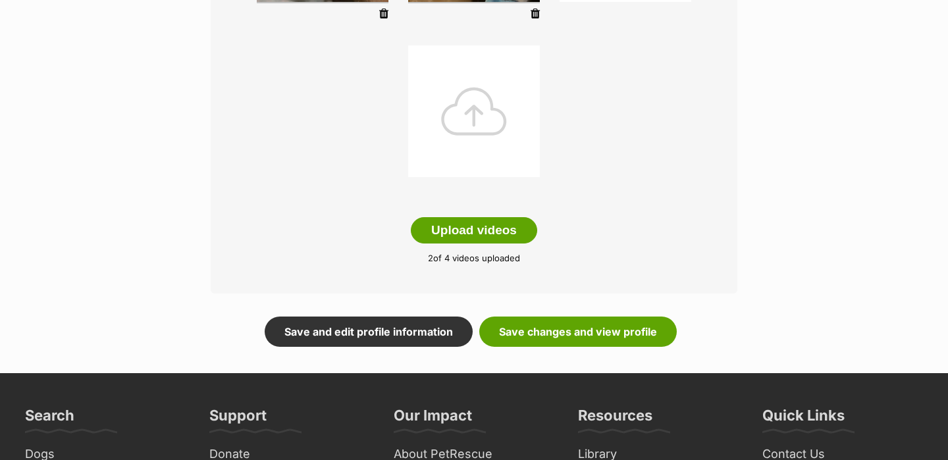
scroll to position [423, 0]
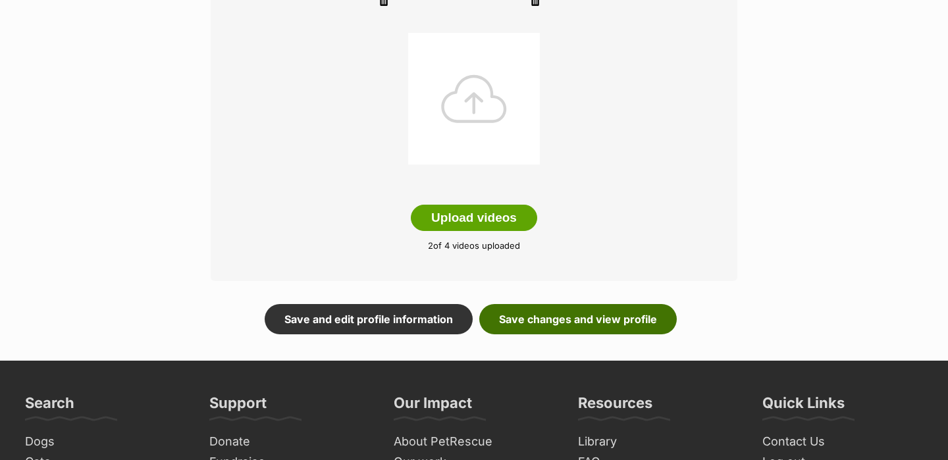
click at [563, 314] on link "Save changes and view profile" at bounding box center [578, 319] width 198 height 30
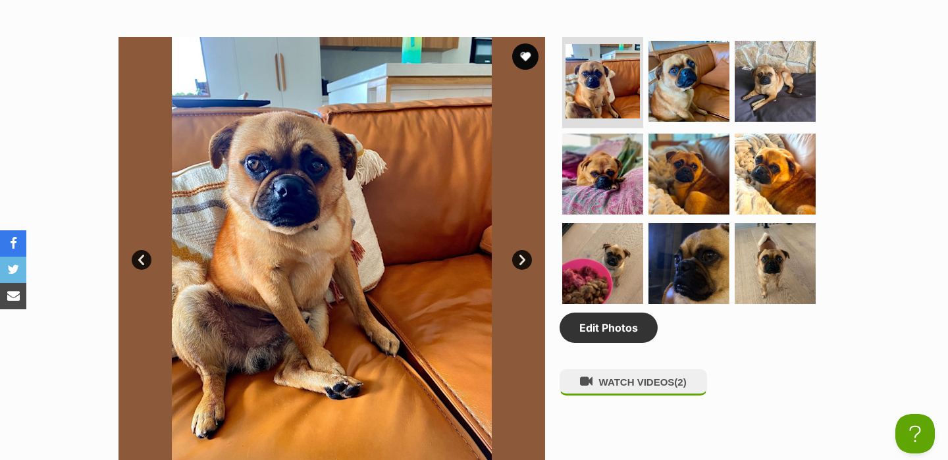
scroll to position [660, 0]
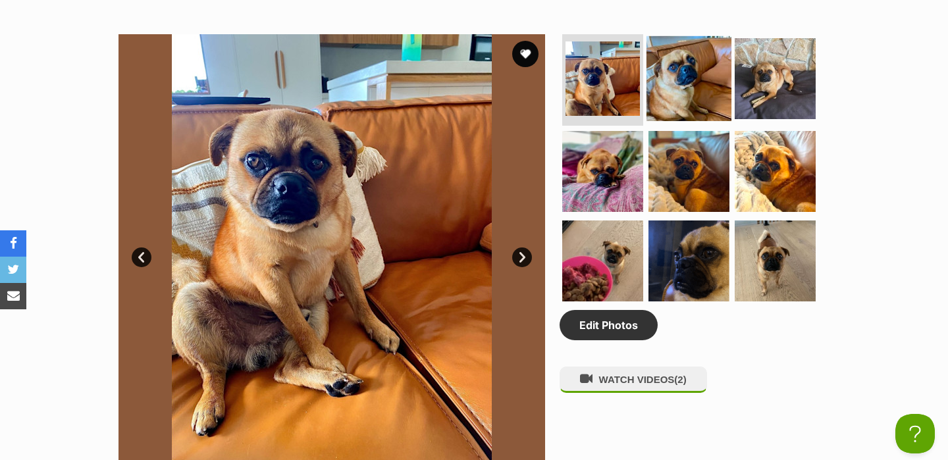
click at [669, 82] on img at bounding box center [689, 78] width 85 height 85
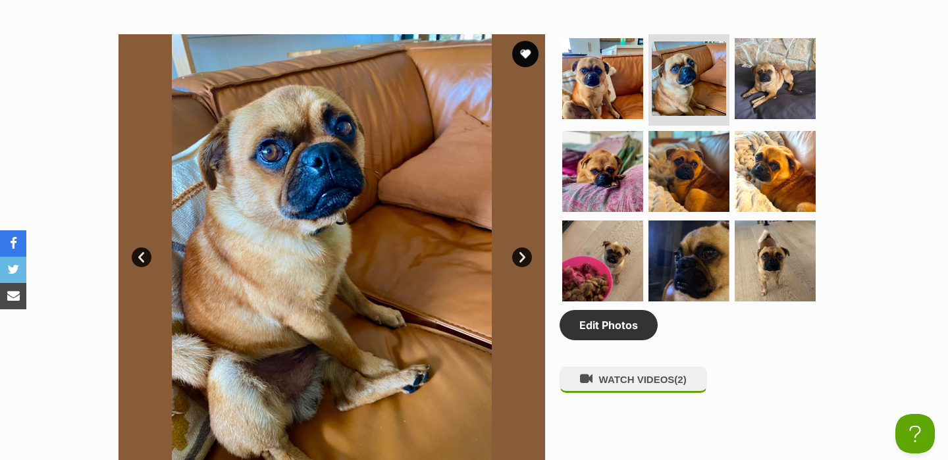
click at [513, 263] on img at bounding box center [332, 247] width 427 height 427
click at [521, 257] on link "Next" at bounding box center [522, 258] width 20 height 20
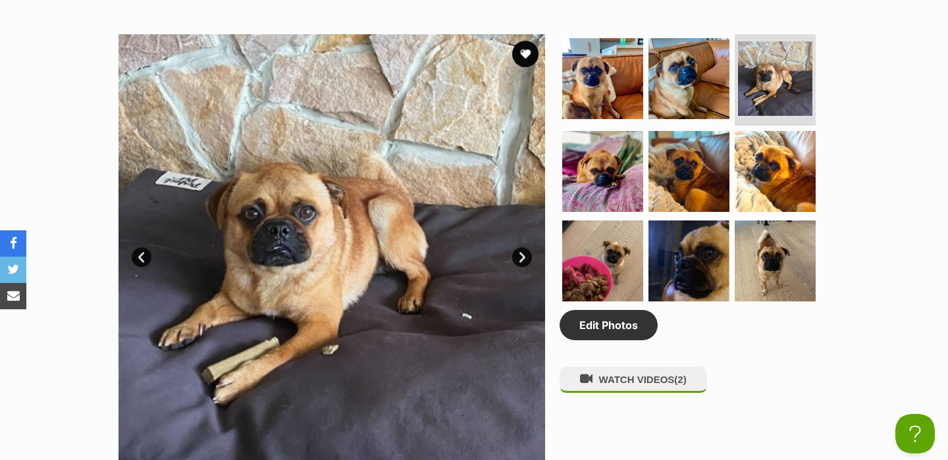
click at [521, 257] on link "Next" at bounding box center [522, 258] width 20 height 20
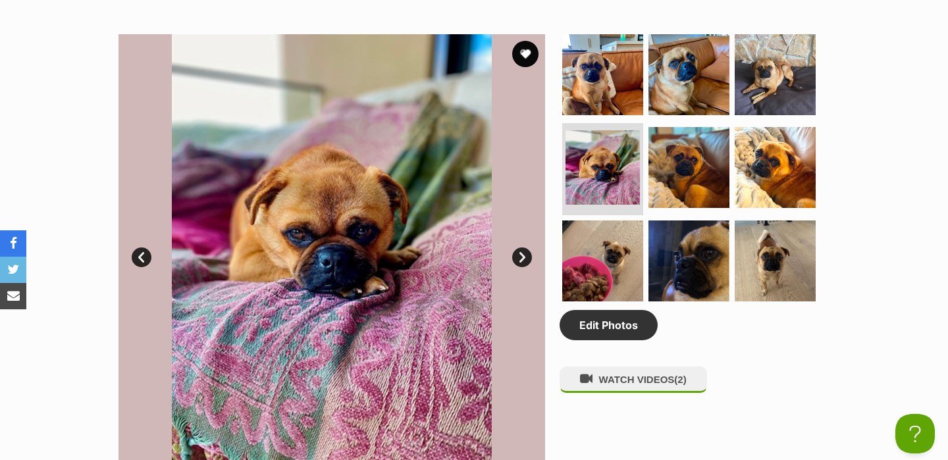
click at [521, 257] on link "Next" at bounding box center [522, 258] width 20 height 20
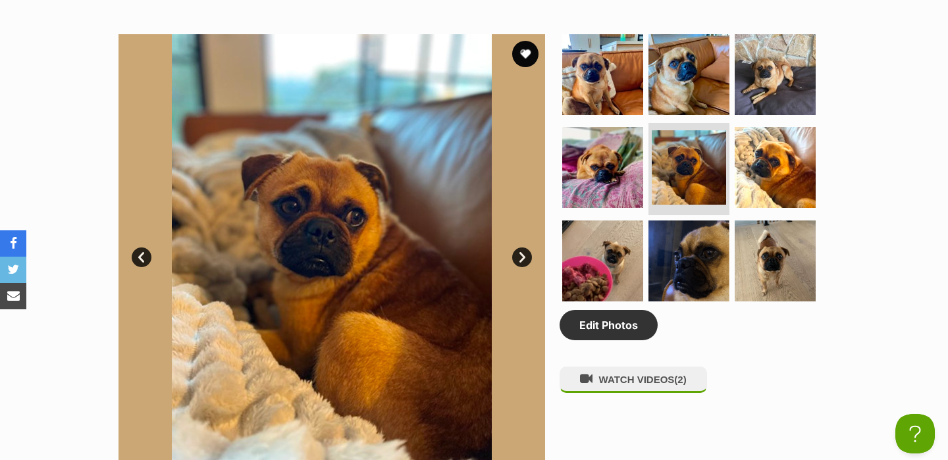
click at [521, 257] on link "Next" at bounding box center [522, 258] width 20 height 20
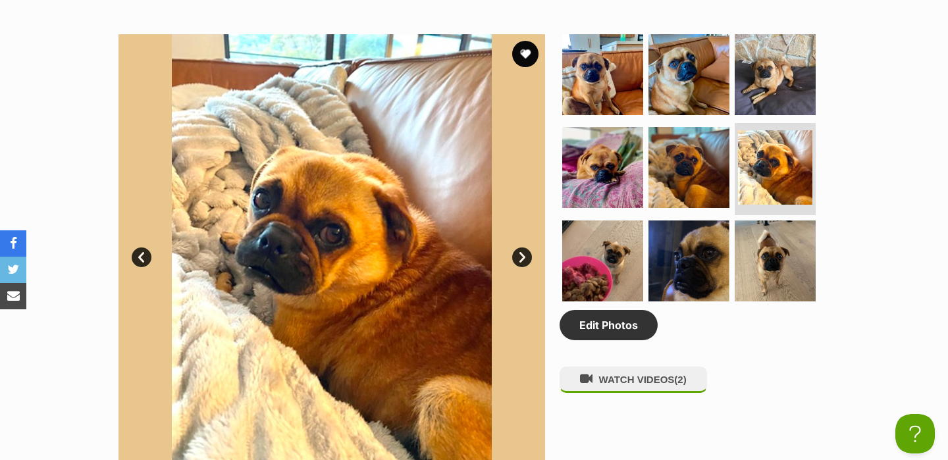
click at [521, 257] on link "Next" at bounding box center [522, 258] width 20 height 20
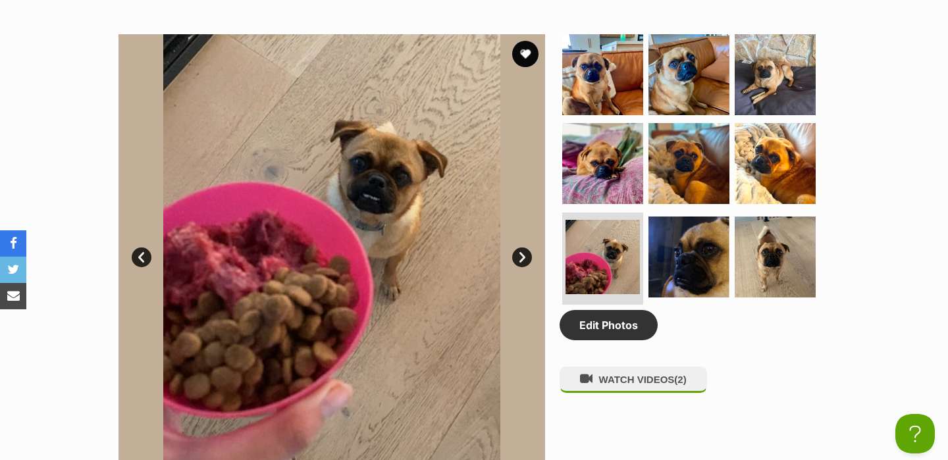
click at [521, 257] on link "Next" at bounding box center [522, 258] width 20 height 20
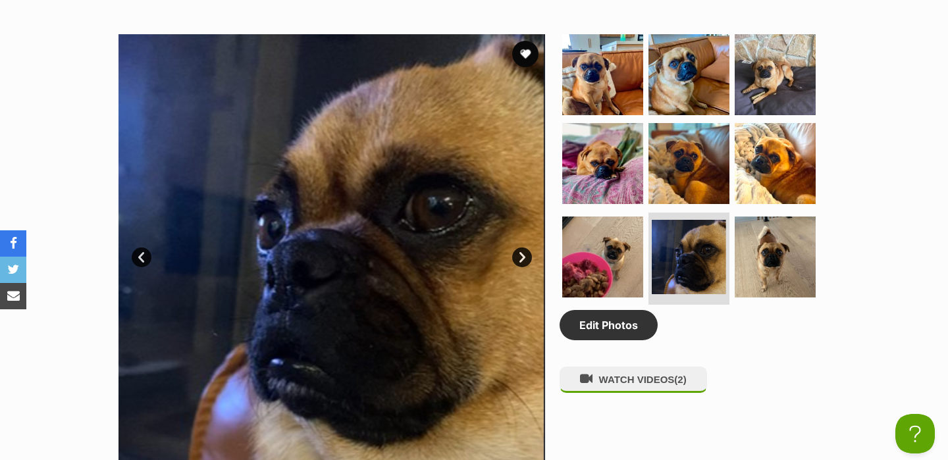
click at [521, 257] on link "Next" at bounding box center [522, 258] width 20 height 20
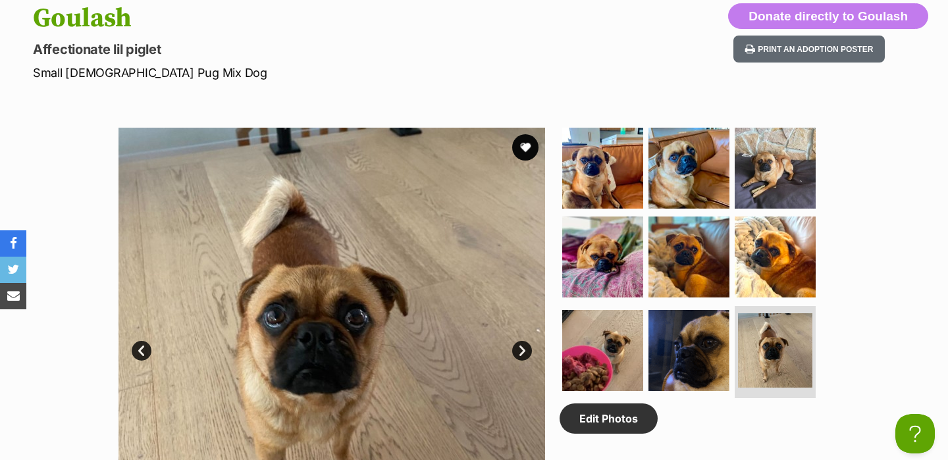
scroll to position [566, 0]
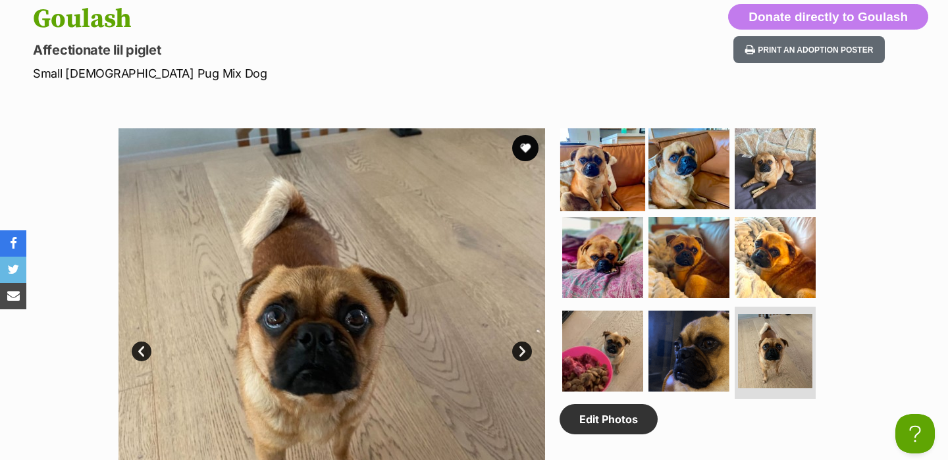
click at [608, 161] on img at bounding box center [602, 168] width 85 height 85
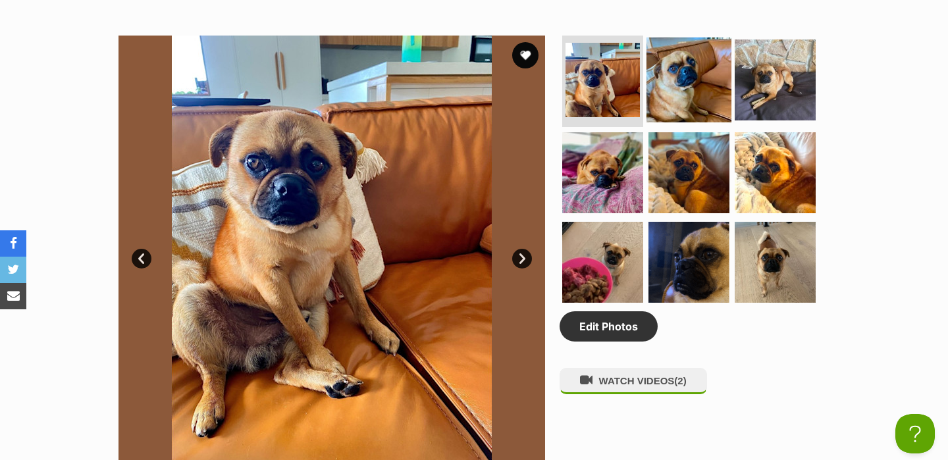
scroll to position [0, 0]
click at [663, 63] on img at bounding box center [689, 79] width 85 height 85
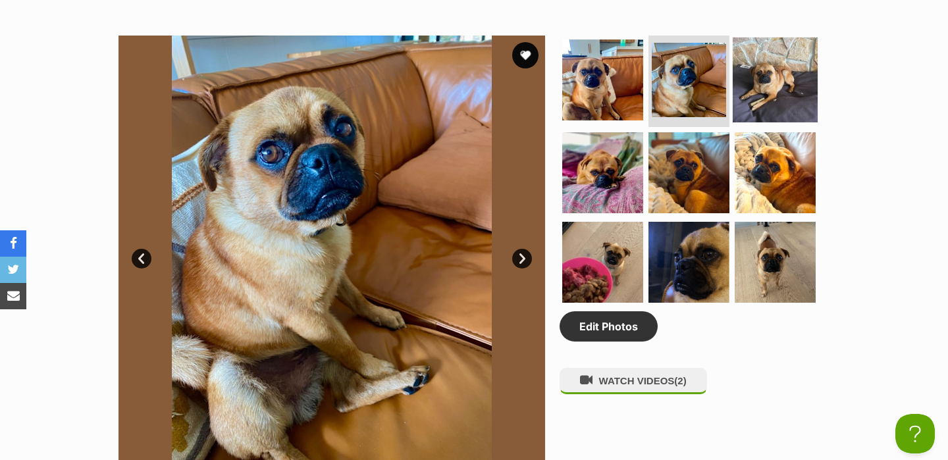
click at [763, 77] on img at bounding box center [775, 79] width 85 height 85
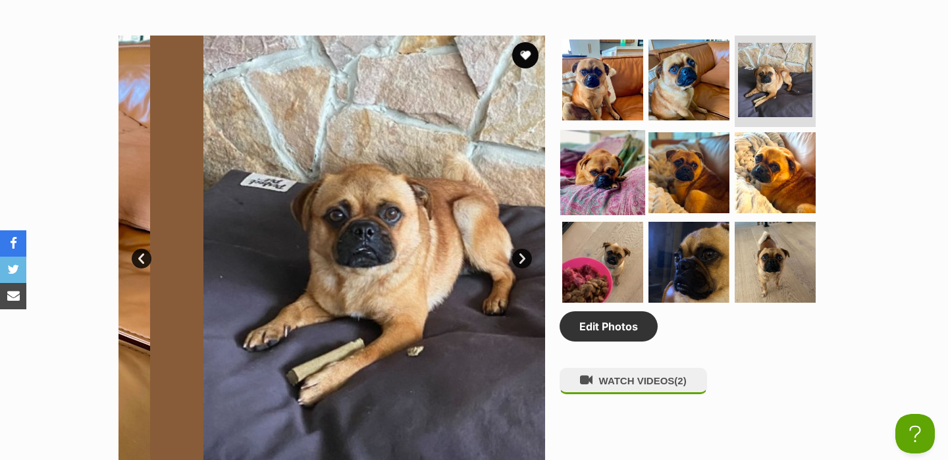
click at [607, 159] on img at bounding box center [602, 172] width 85 height 85
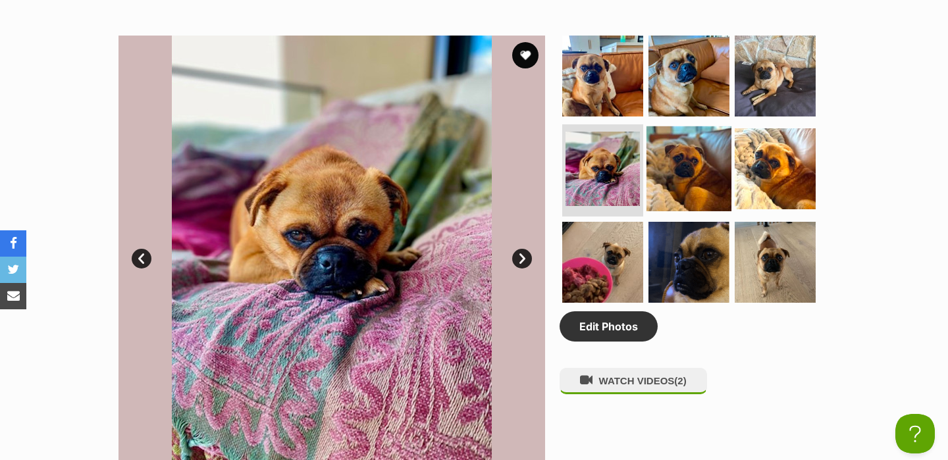
click at [649, 178] on img at bounding box center [689, 168] width 85 height 85
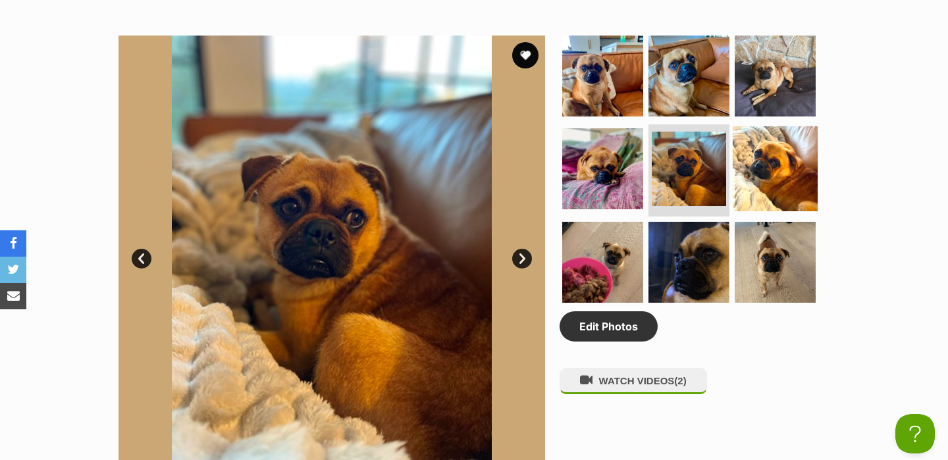
click at [751, 192] on img at bounding box center [775, 168] width 85 height 85
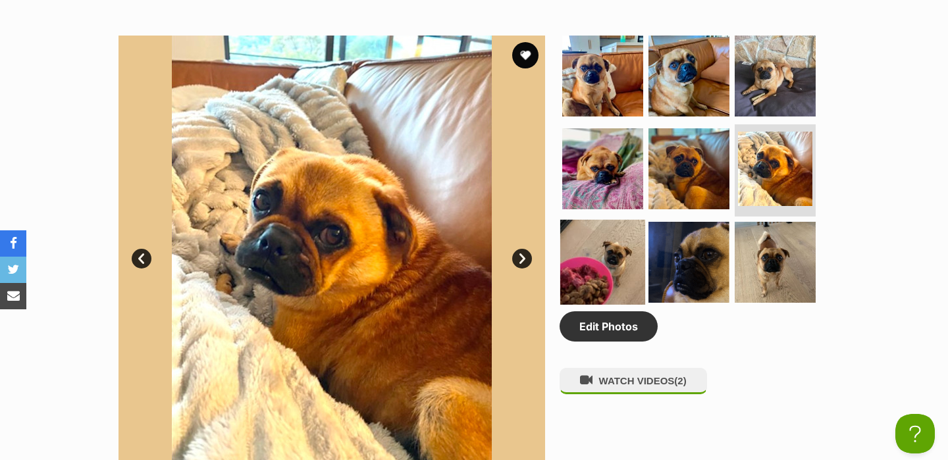
click at [621, 250] on img at bounding box center [602, 262] width 85 height 85
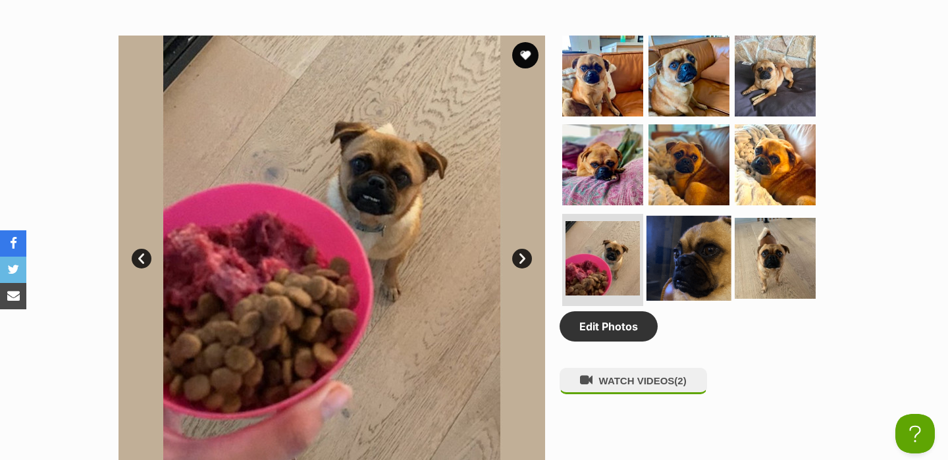
click at [696, 250] on img at bounding box center [689, 258] width 85 height 85
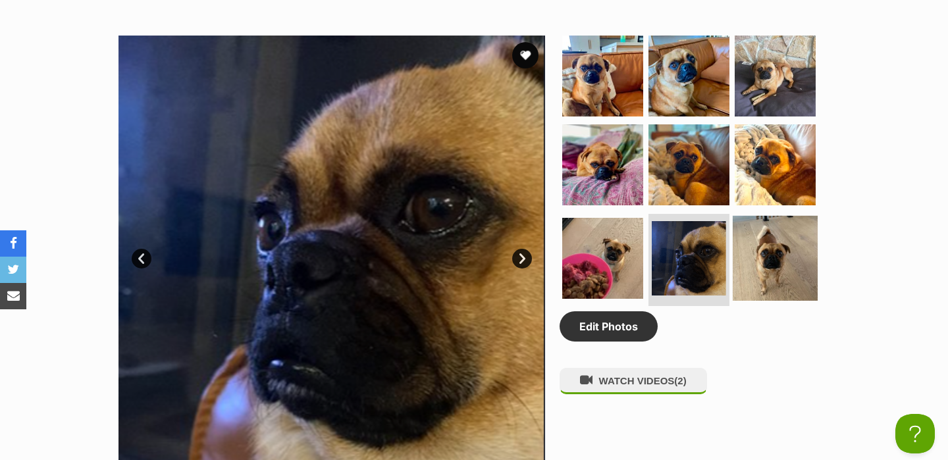
click at [770, 257] on img at bounding box center [775, 258] width 85 height 85
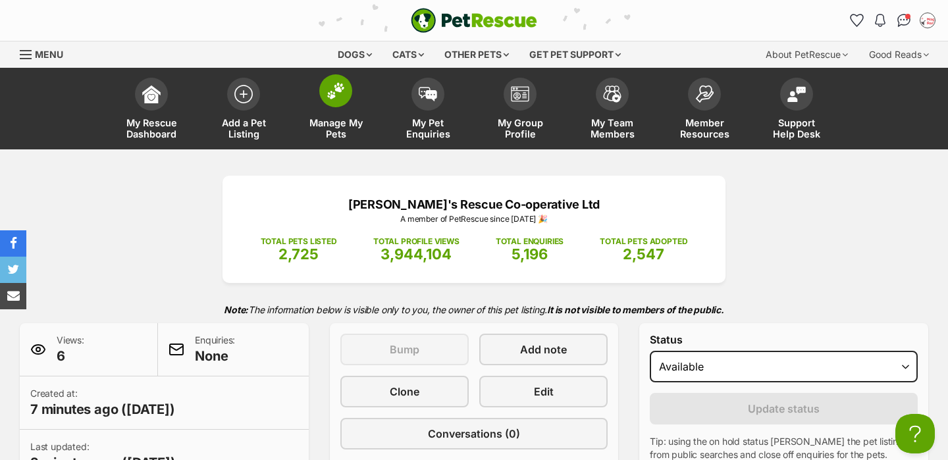
click at [325, 93] on span at bounding box center [335, 90] width 33 height 33
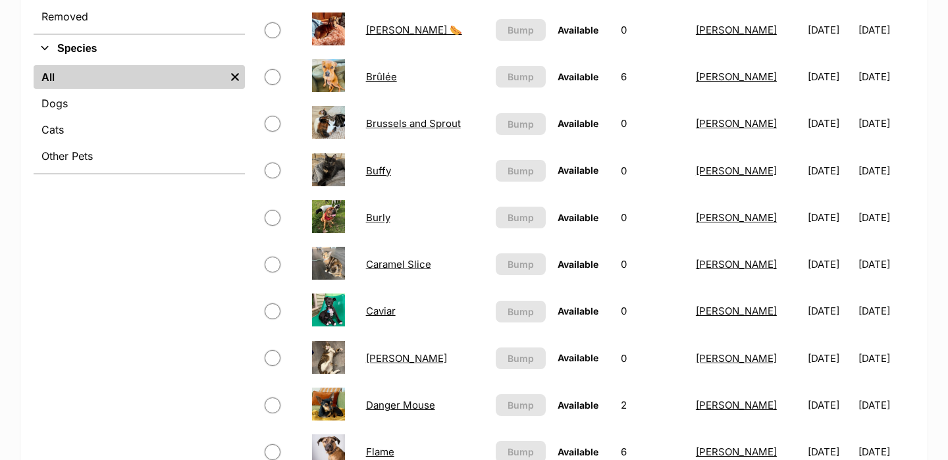
scroll to position [317, 0]
